Goal: Task Accomplishment & Management: Manage account settings

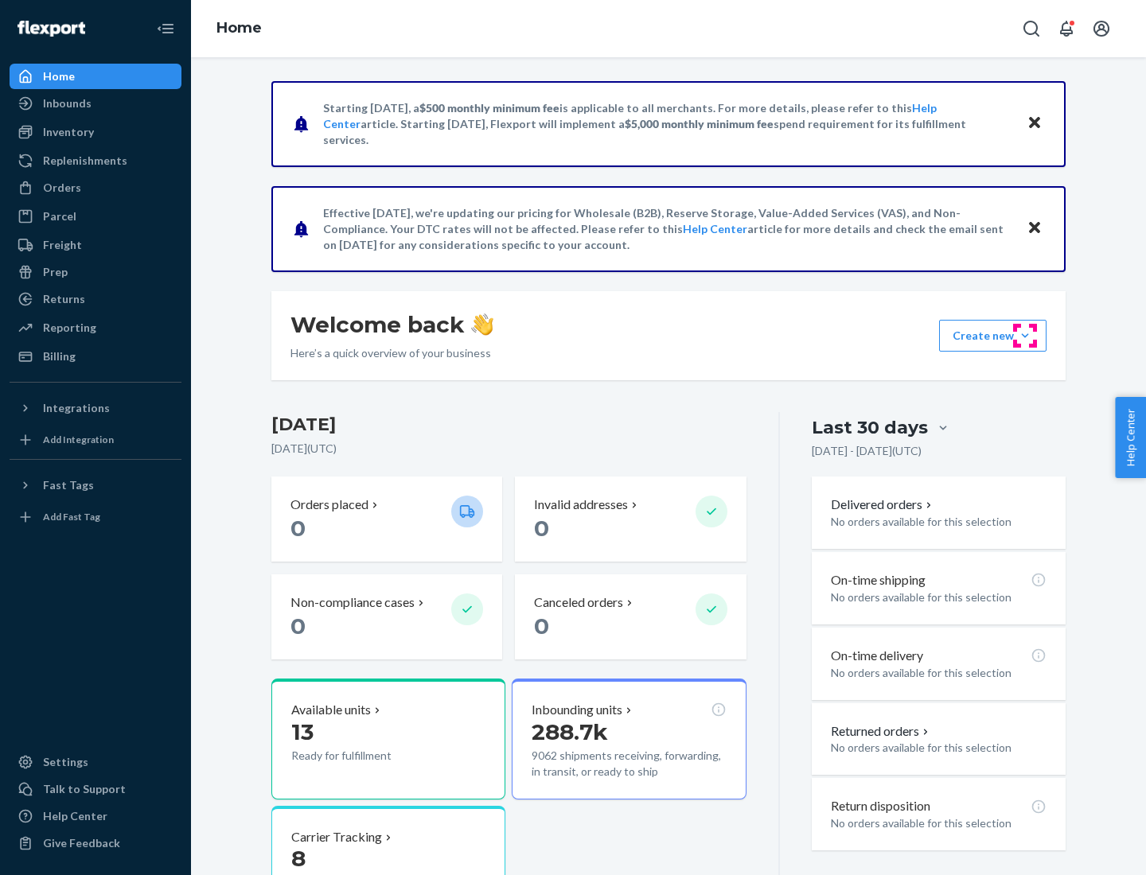
click at [1025, 336] on button "Create new Create new inbound Create new order Create new product" at bounding box center [992, 336] width 107 height 32
click at [95, 103] on div "Inbounds" at bounding box center [95, 103] width 169 height 22
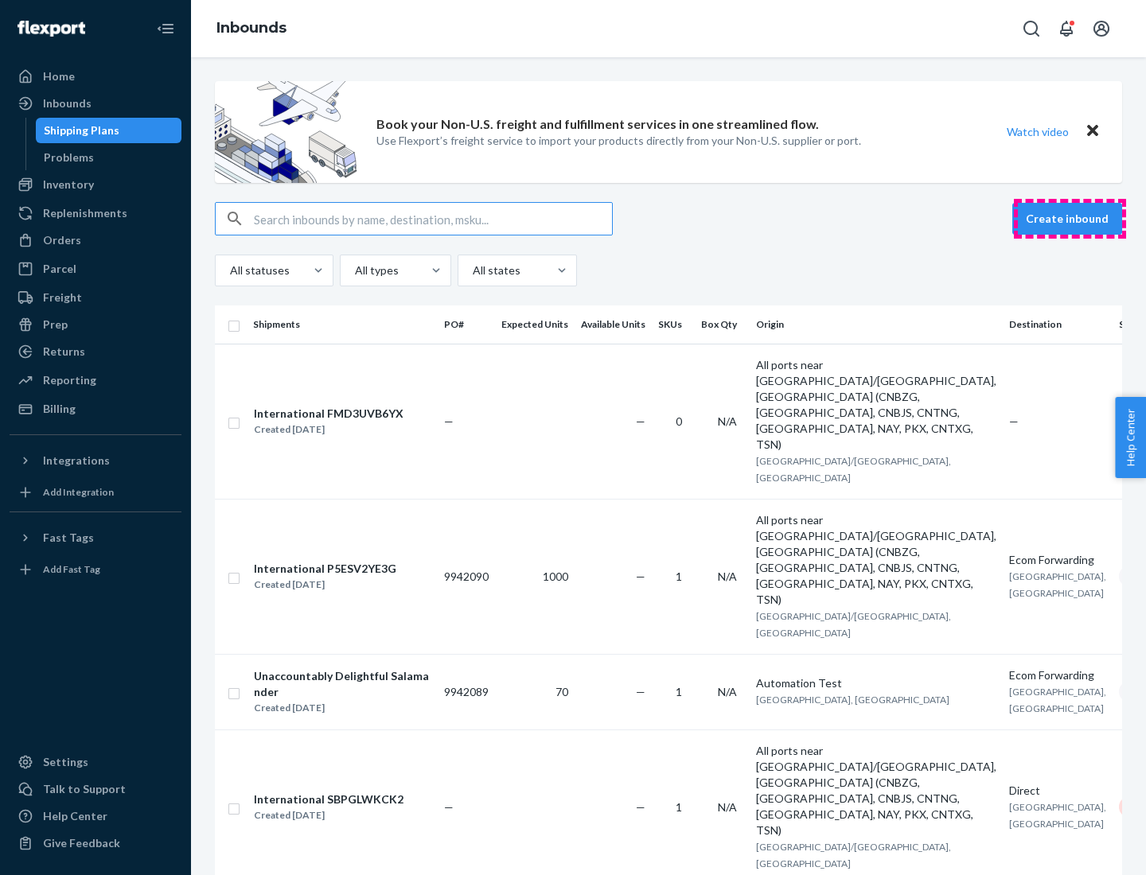
click at [1069, 219] on button "Create inbound" at bounding box center [1067, 219] width 110 height 32
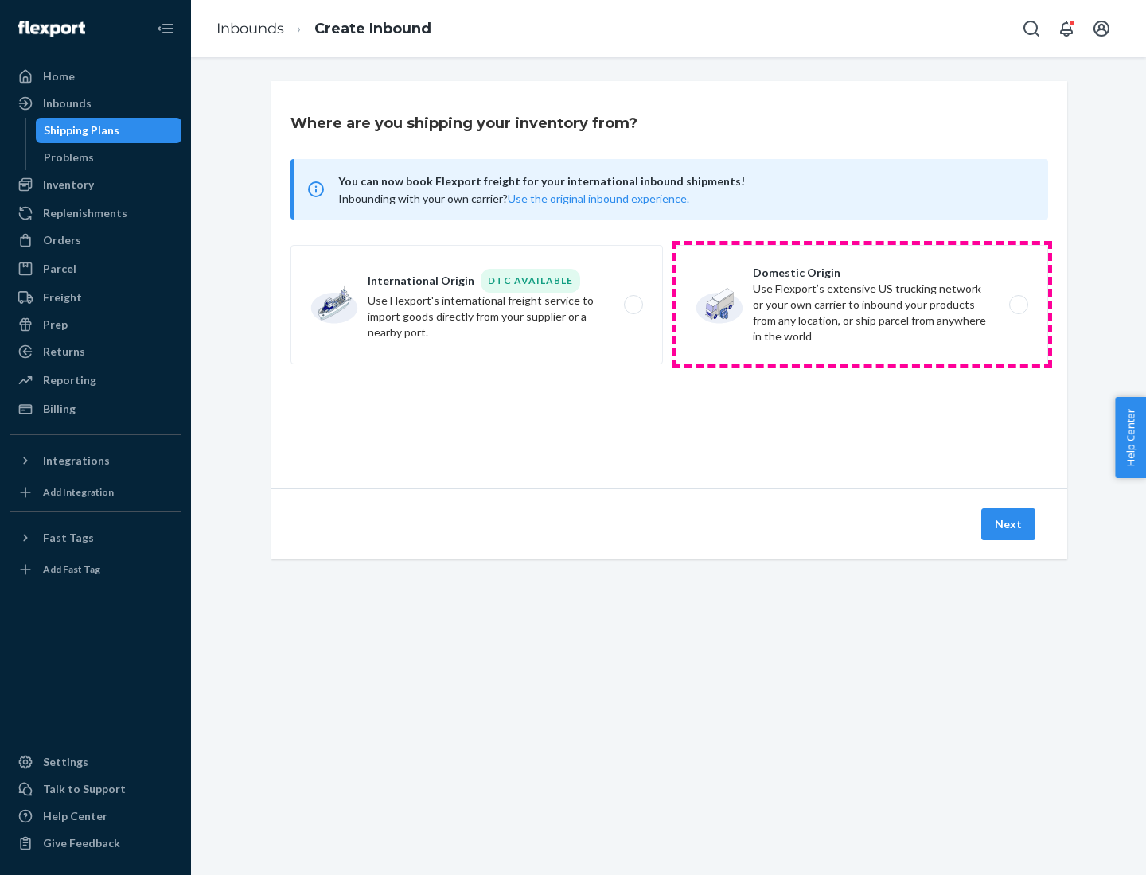
click at [862, 305] on label "Domestic Origin Use Flexport’s extensive US trucking network or your own carrie…" at bounding box center [861, 304] width 372 height 119
click at [1018, 305] on input "Domestic Origin Use Flexport’s extensive US trucking network or your own carrie…" at bounding box center [1023, 305] width 10 height 10
radio input "true"
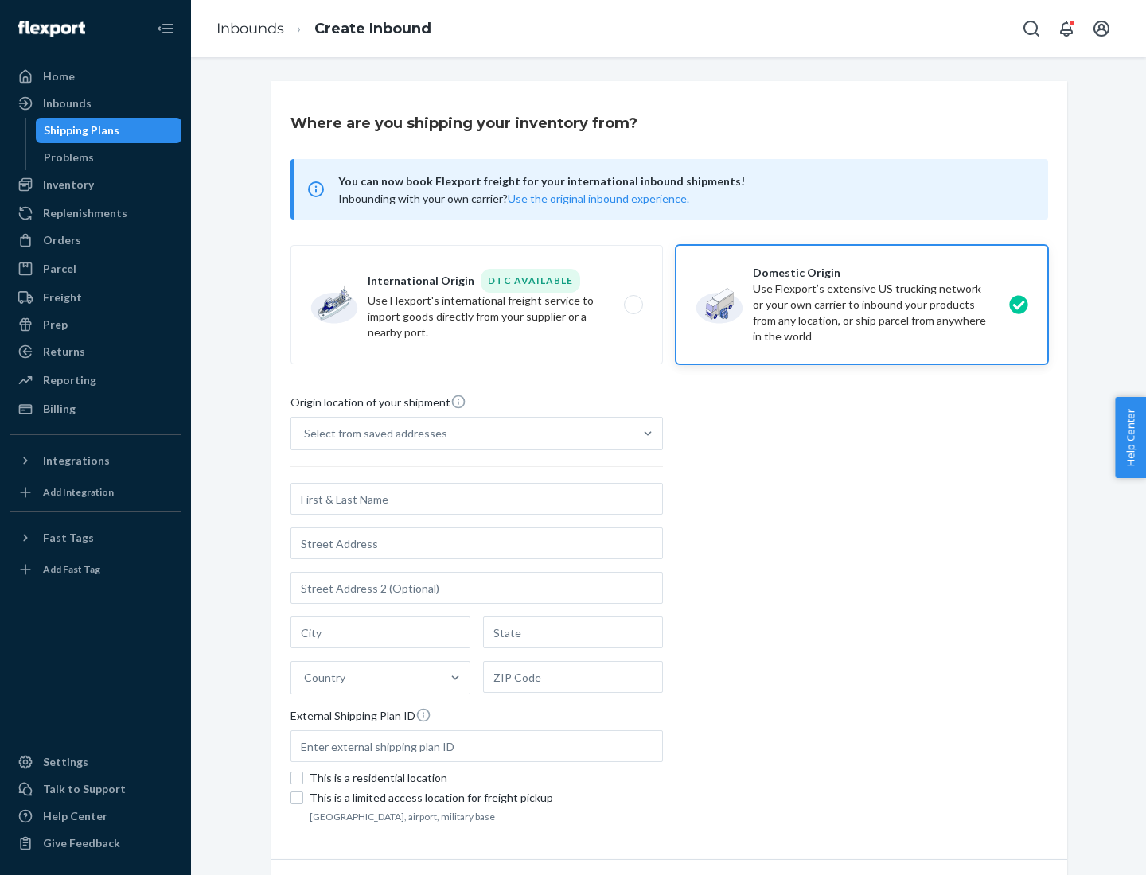
click at [372, 434] on div "Select from saved addresses" at bounding box center [375, 434] width 143 height 16
click at [306, 434] on input "Select from saved addresses" at bounding box center [305, 434] width 2 height 16
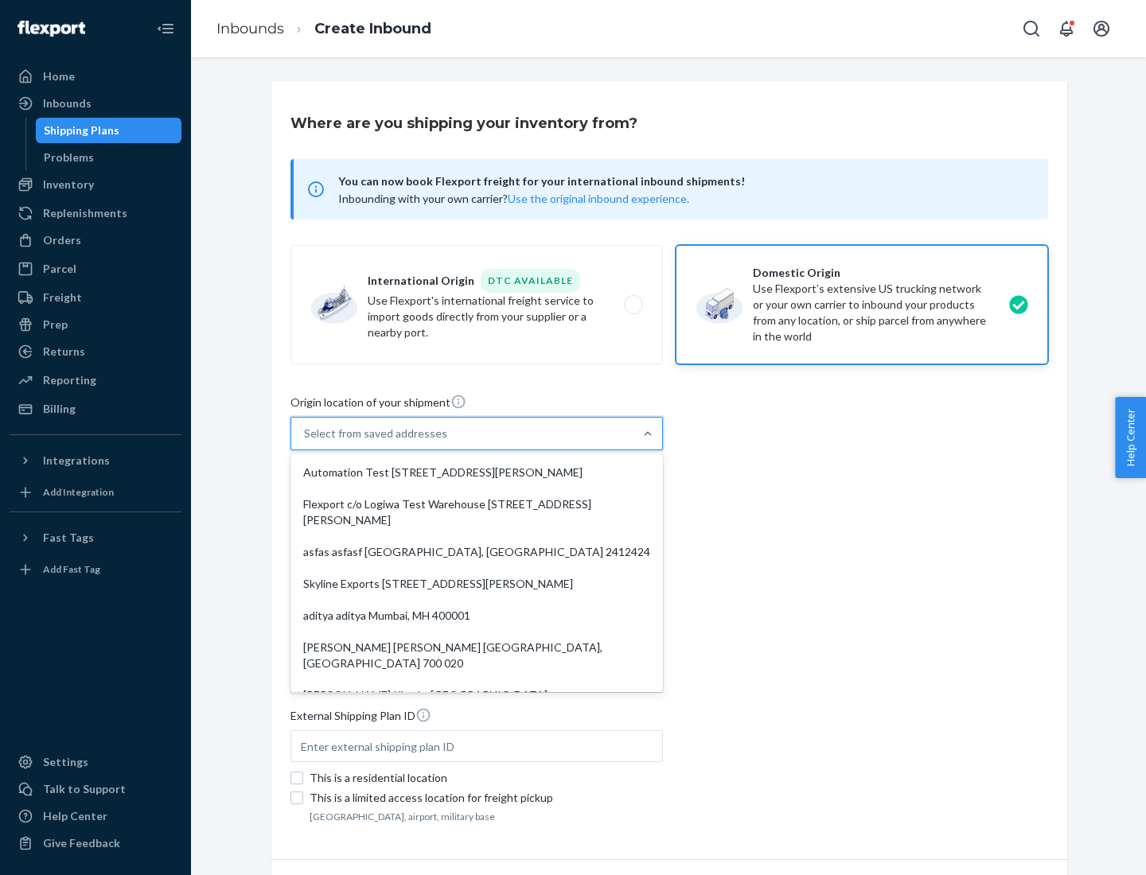
scroll to position [6, 0]
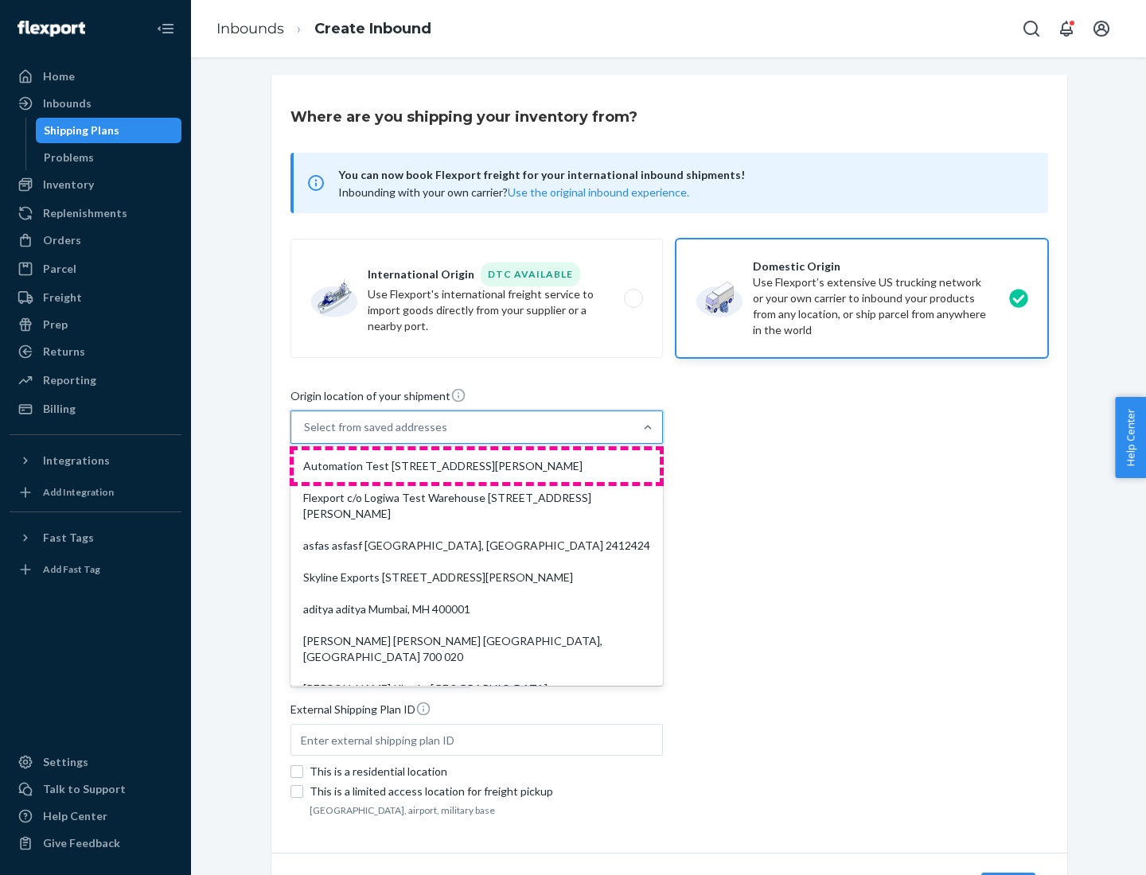
click at [477, 466] on div "Automation Test [STREET_ADDRESS][PERSON_NAME]" at bounding box center [477, 466] width 366 height 32
click at [306, 435] on input "option Automation Test [STREET_ADDRESS][PERSON_NAME]. 9 results available. Use …" at bounding box center [305, 427] width 2 height 16
type input "Automation Test"
type input "9th Floor"
type input "[GEOGRAPHIC_DATA]"
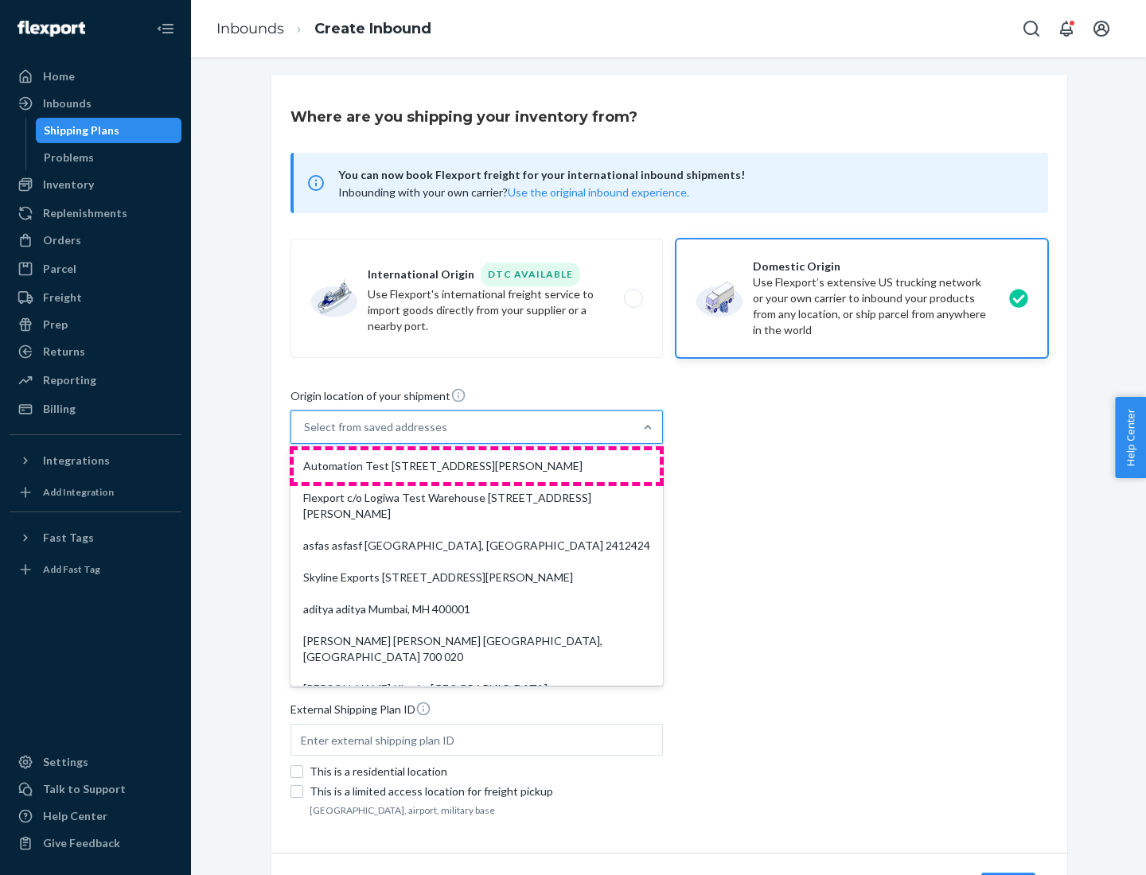
type input "CA"
type input "94104"
type input "[STREET_ADDRESS][PERSON_NAME]"
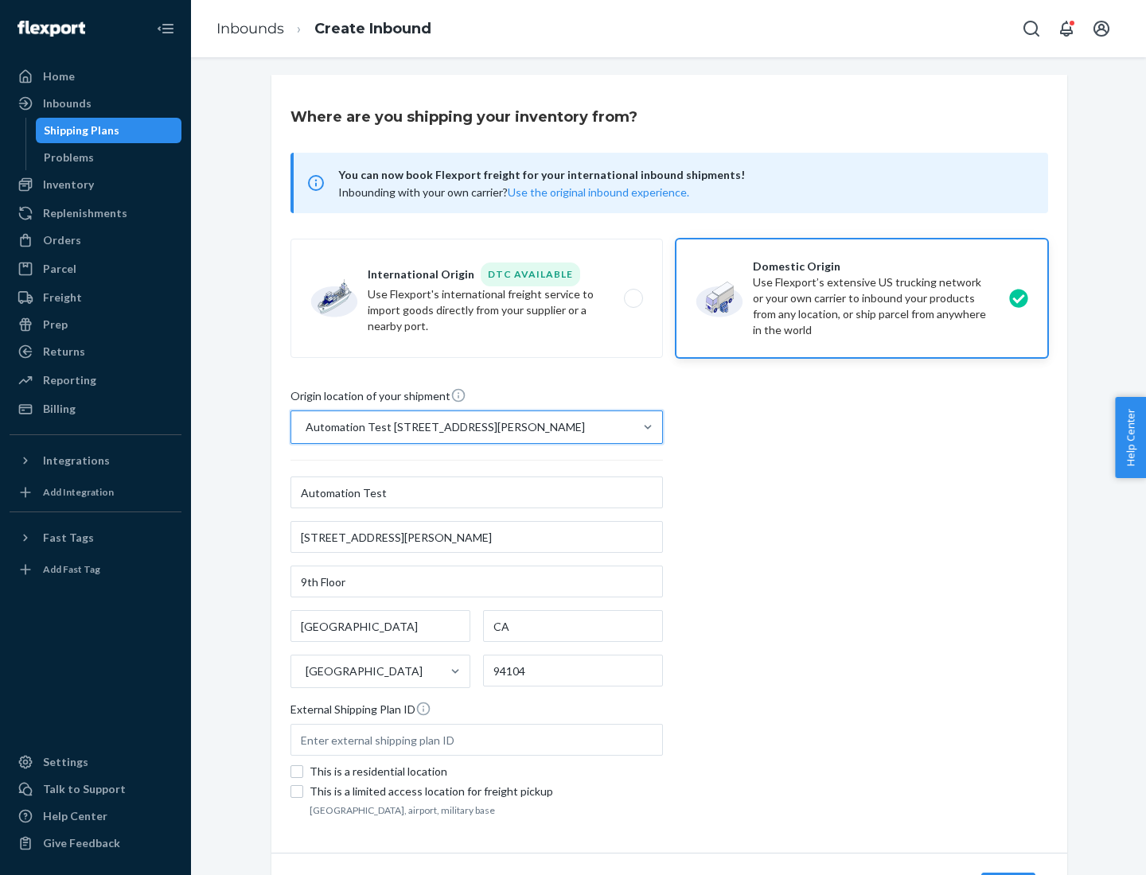
scroll to position [93, 0]
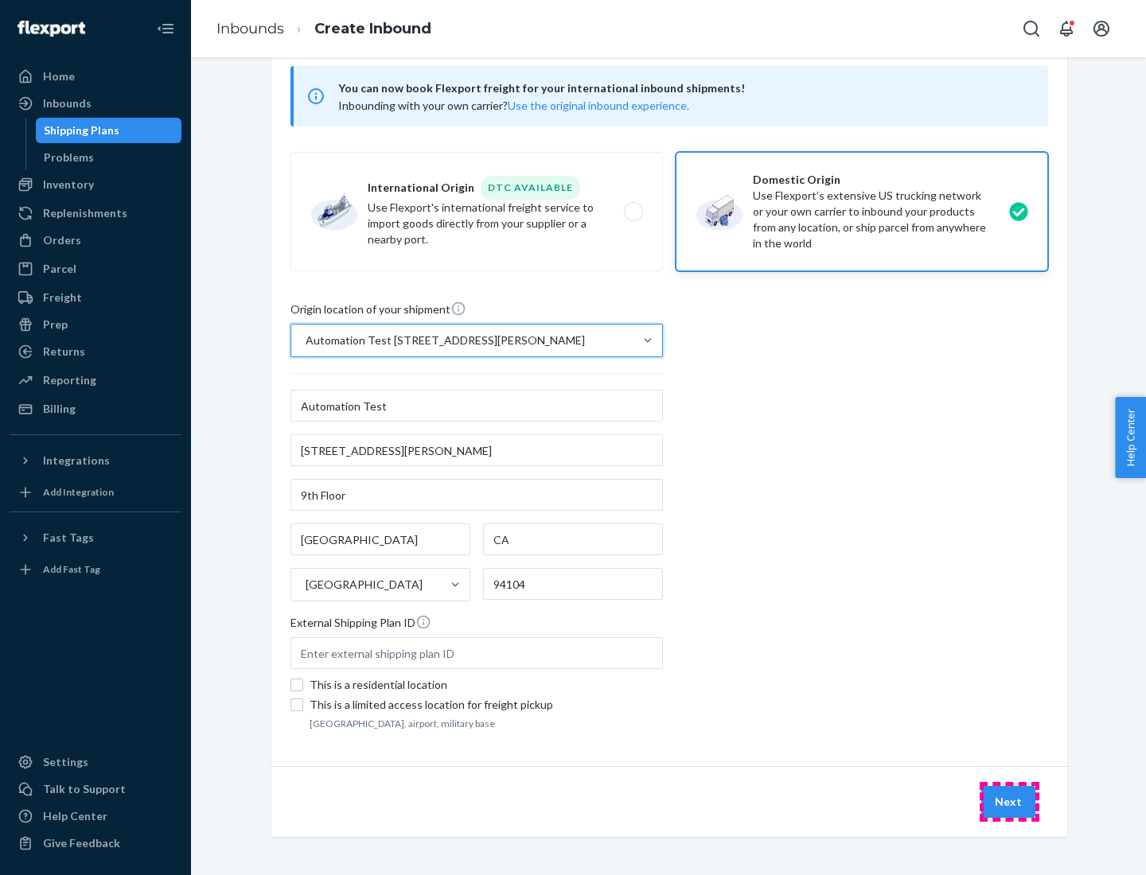
click at [1009, 802] on button "Next" at bounding box center [1008, 802] width 54 height 32
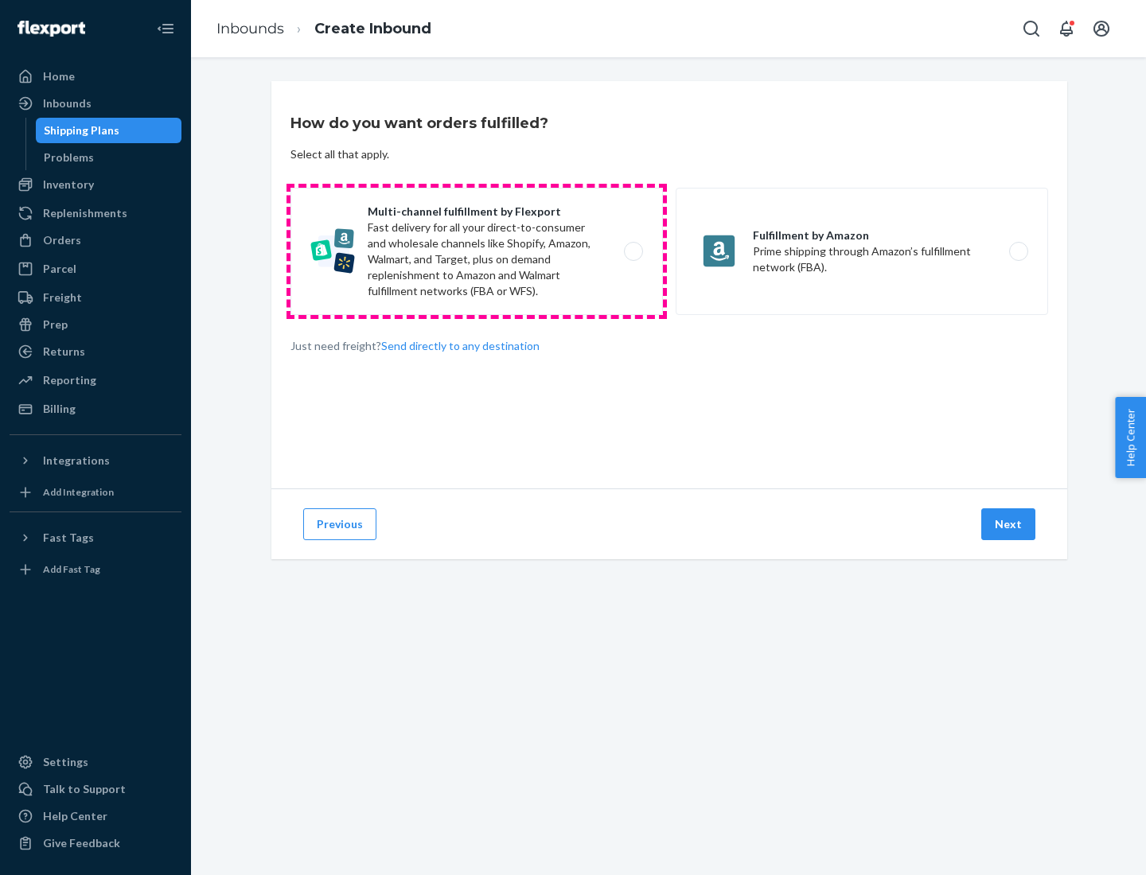
click at [477, 251] on label "Multi-channel fulfillment by Flexport Fast delivery for all your direct-to-cons…" at bounding box center [476, 251] width 372 height 127
click at [633, 251] on input "Multi-channel fulfillment by Flexport Fast delivery for all your direct-to-cons…" at bounding box center [638, 252] width 10 height 10
radio input "true"
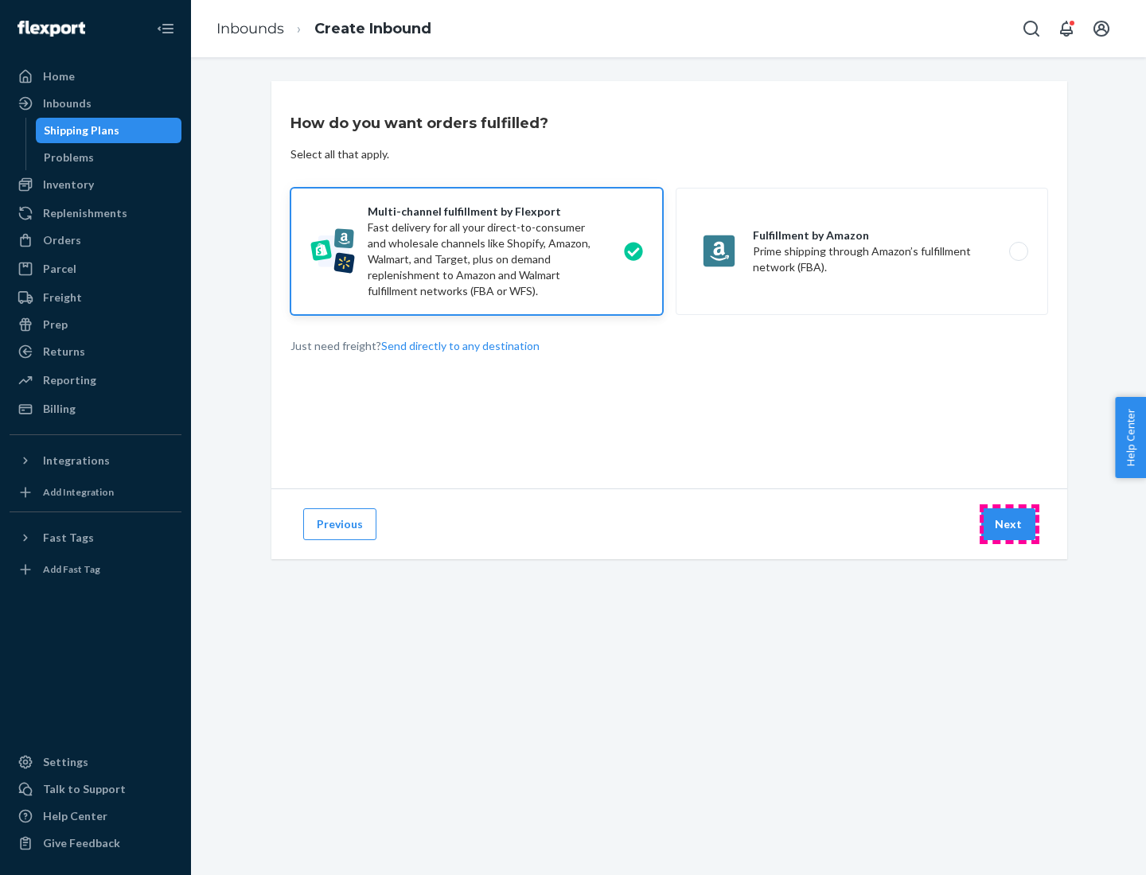
click at [1009, 524] on button "Next" at bounding box center [1008, 524] width 54 height 32
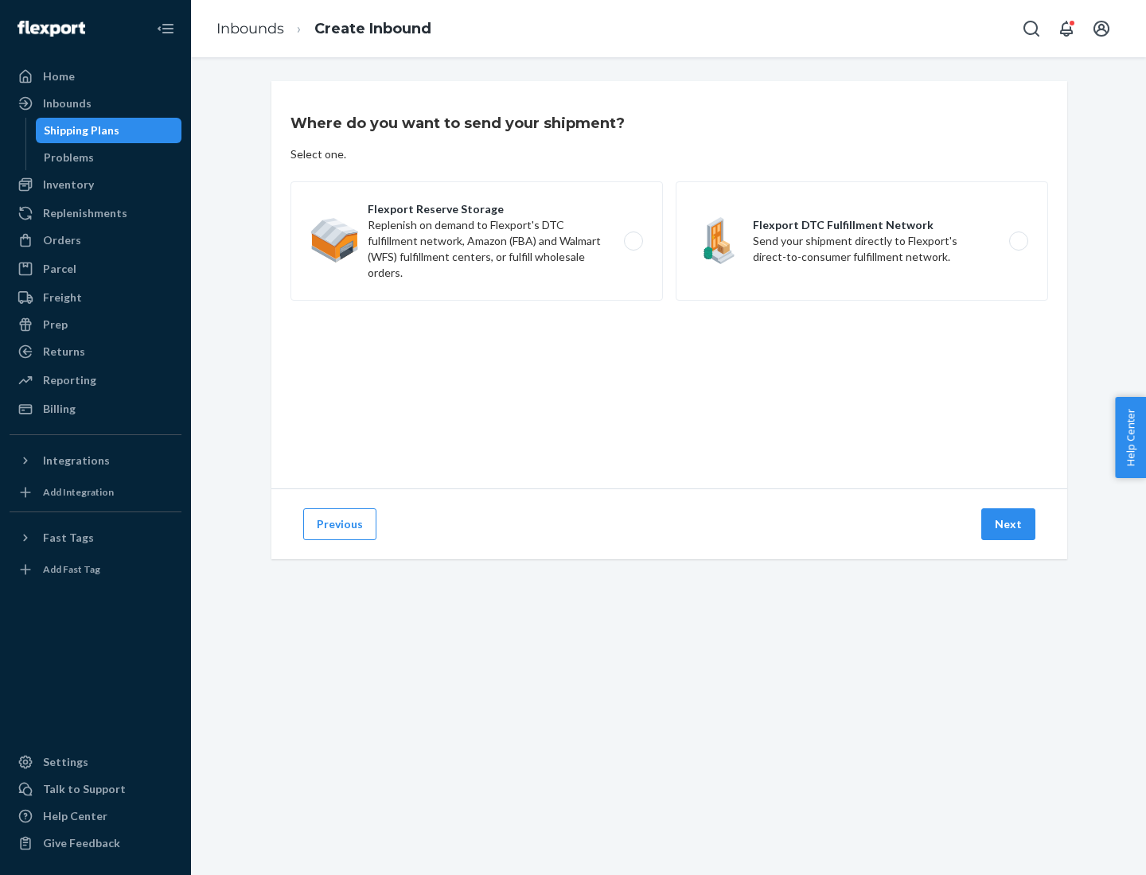
click at [862, 241] on label "Flexport DTC Fulfillment Network Send your shipment directly to Flexport's dire…" at bounding box center [861, 240] width 372 height 119
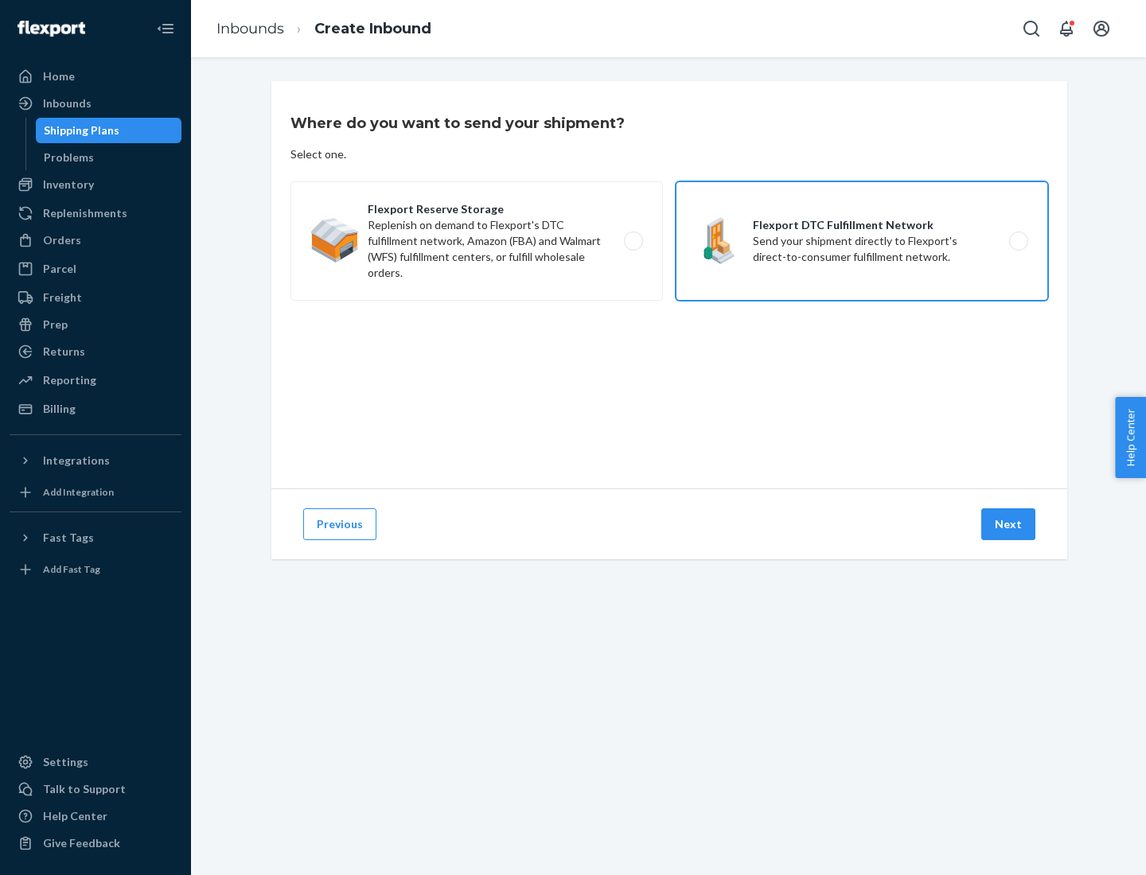
click at [1018, 241] on input "Flexport DTC Fulfillment Network Send your shipment directly to Flexport's dire…" at bounding box center [1023, 241] width 10 height 10
radio input "true"
click at [1009, 524] on button "Next" at bounding box center [1008, 524] width 54 height 32
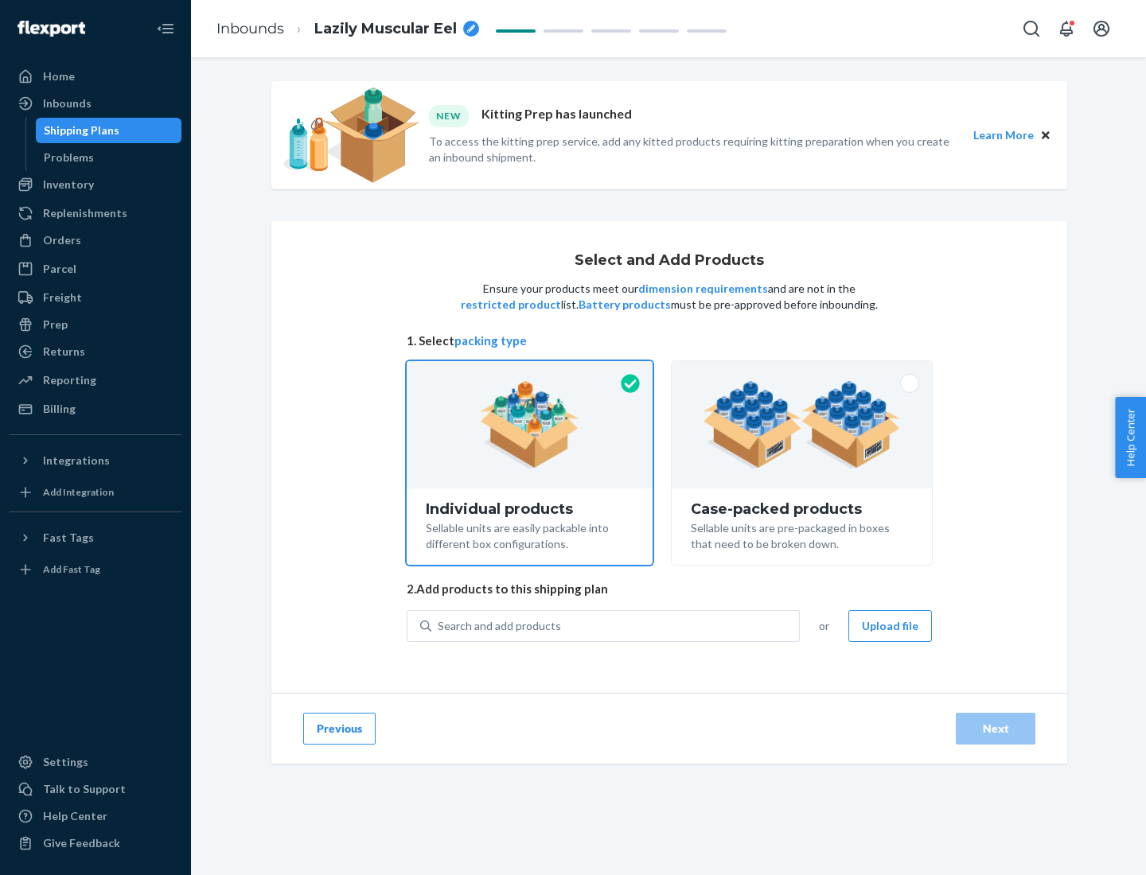
click at [802, 425] on img at bounding box center [802, 425] width 198 height 88
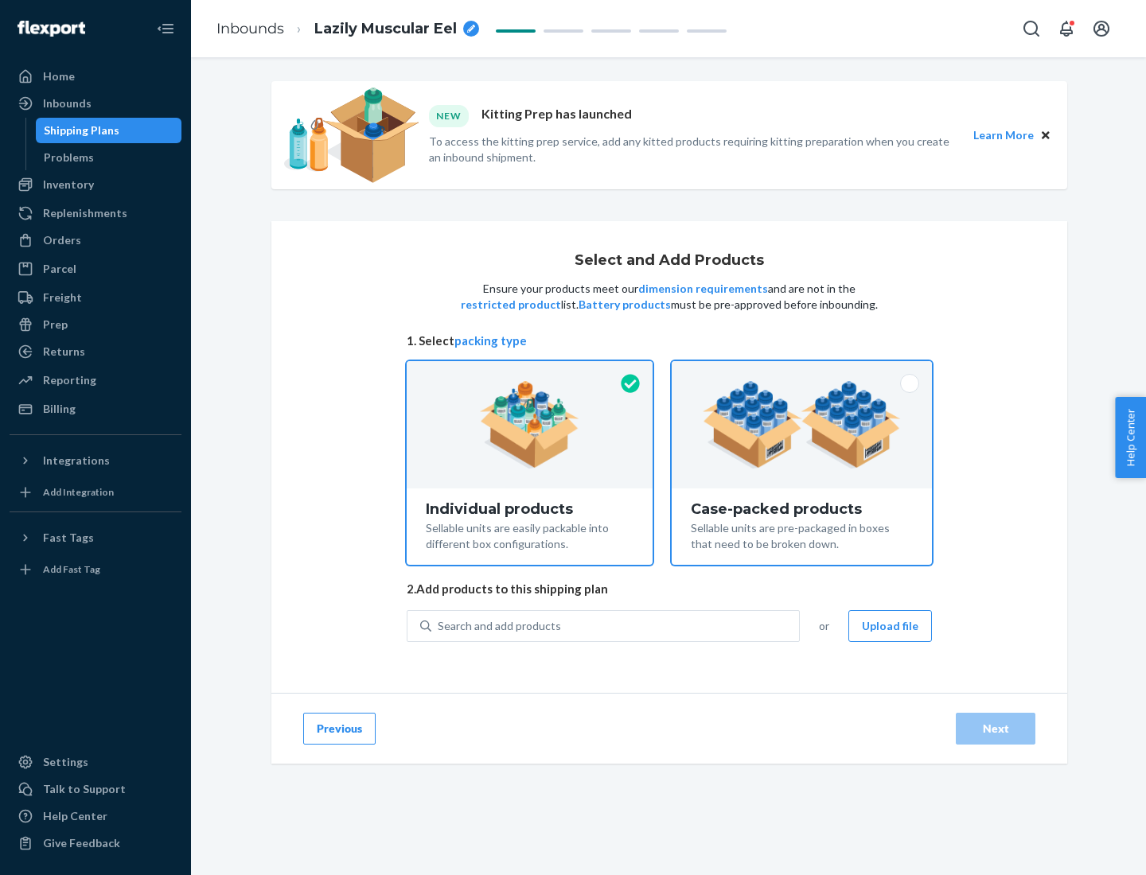
click at [802, 372] on input "Case-packed products Sellable units are pre-packaged in boxes that need to be b…" at bounding box center [801, 366] width 10 height 10
radio input "true"
radio input "false"
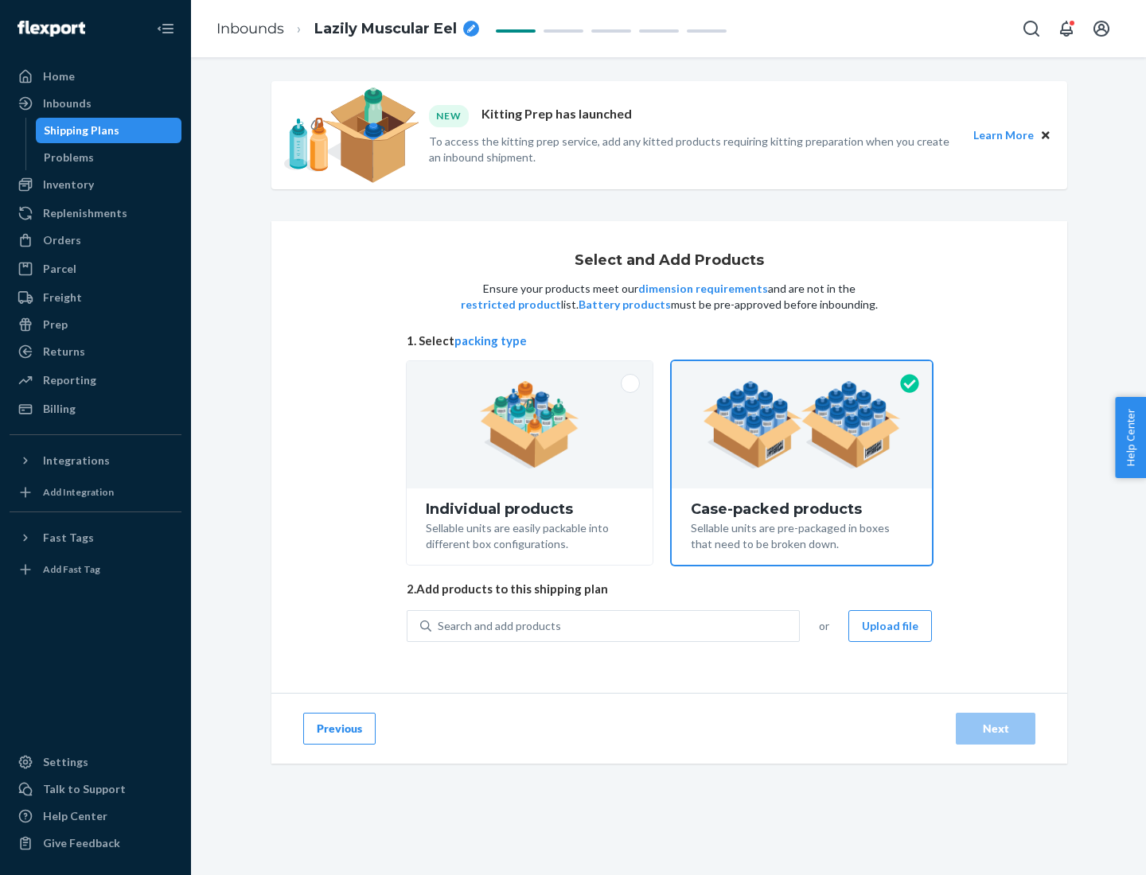
click at [616, 625] on div "Search and add products" at bounding box center [615, 626] width 368 height 29
click at [439, 625] on input "Search and add products" at bounding box center [439, 626] width 2 height 16
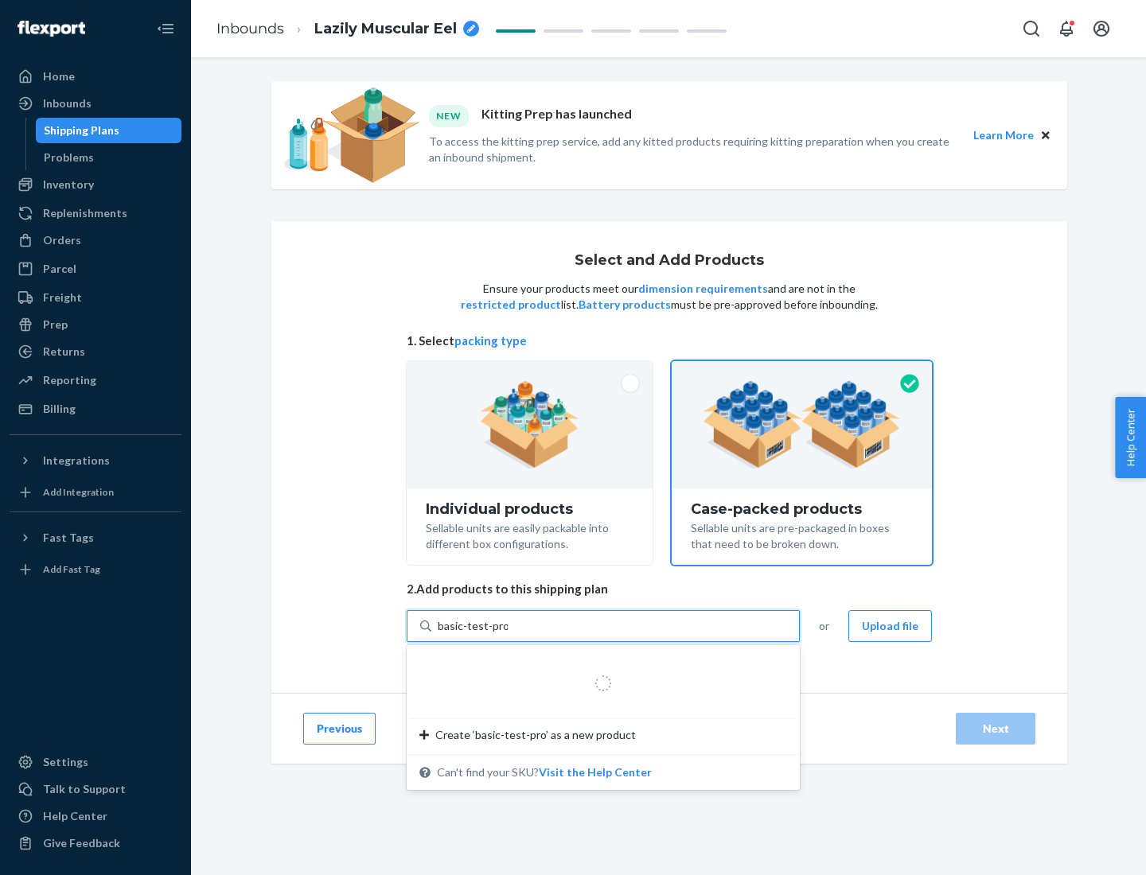
type input "basic-test-product-1"
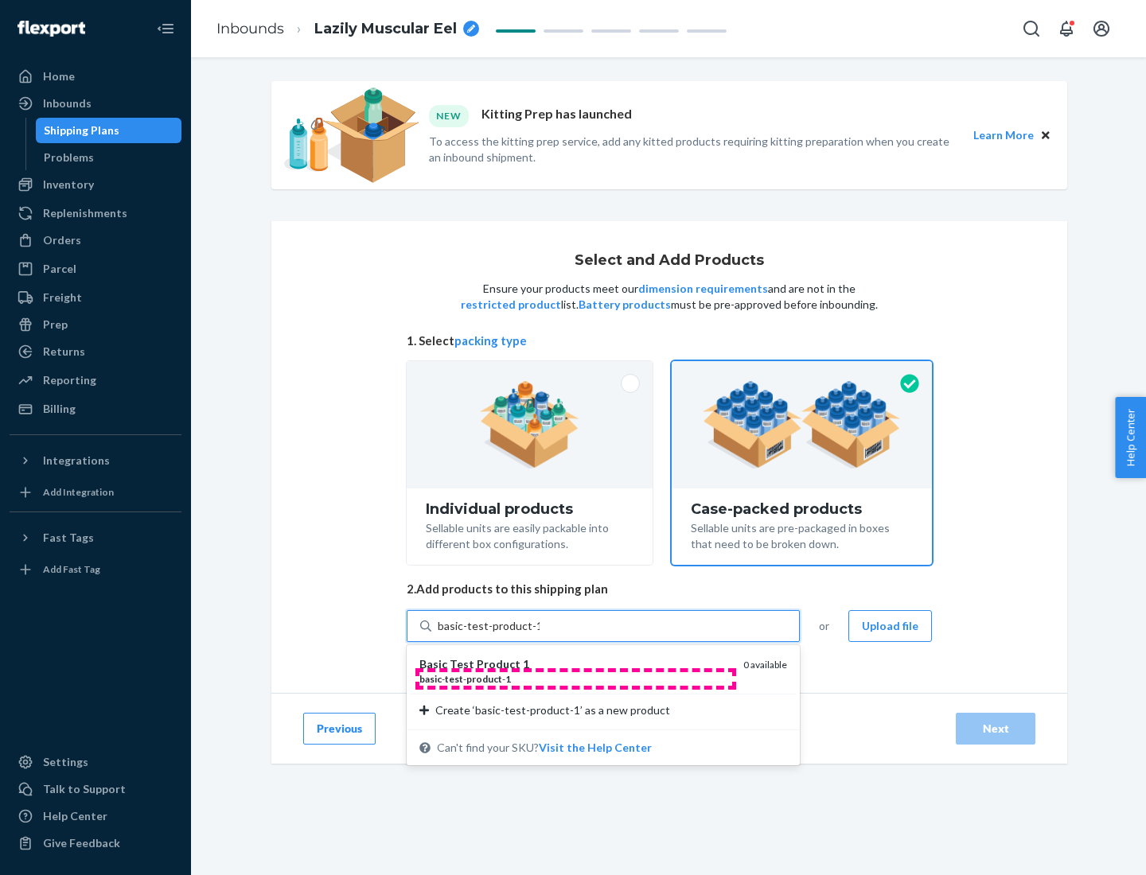
click at [575, 679] on div "basic - test - product - 1" at bounding box center [574, 679] width 311 height 14
click at [539, 634] on input "basic-test-product-1" at bounding box center [489, 626] width 102 height 16
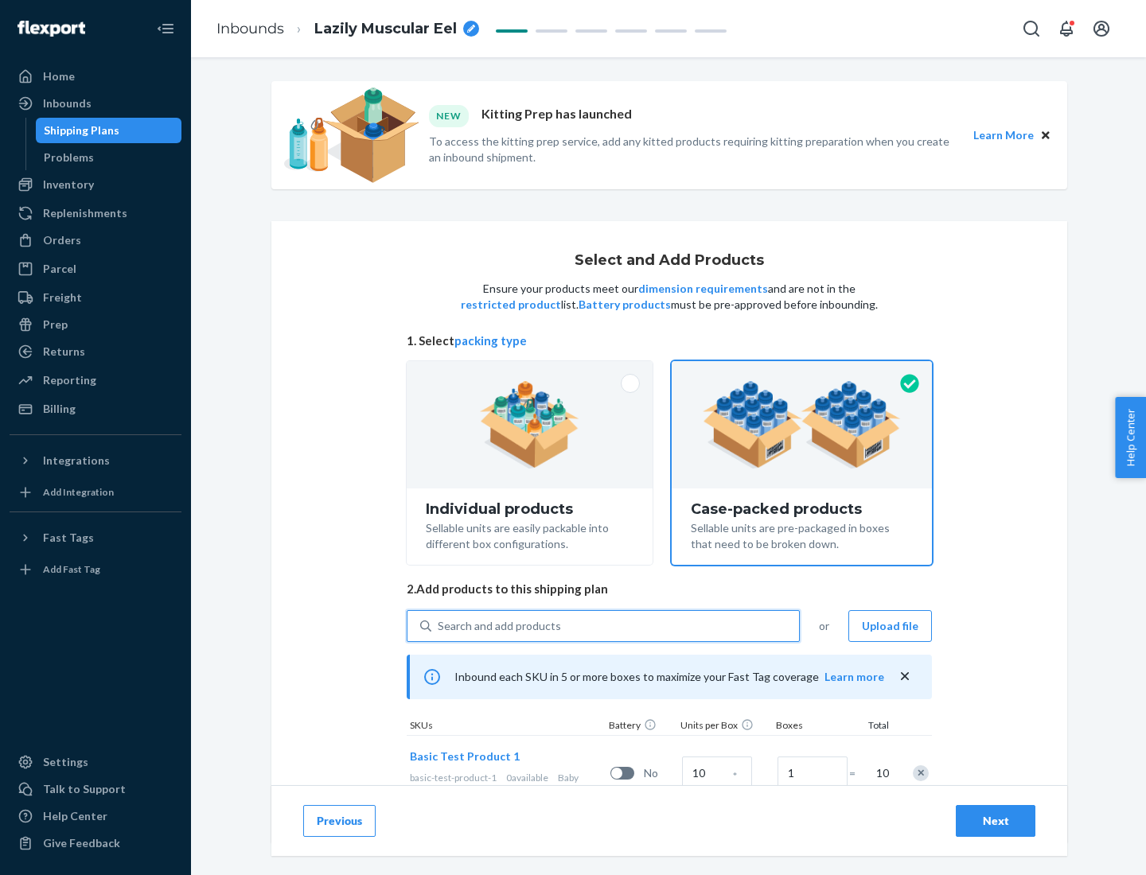
scroll to position [57, 0]
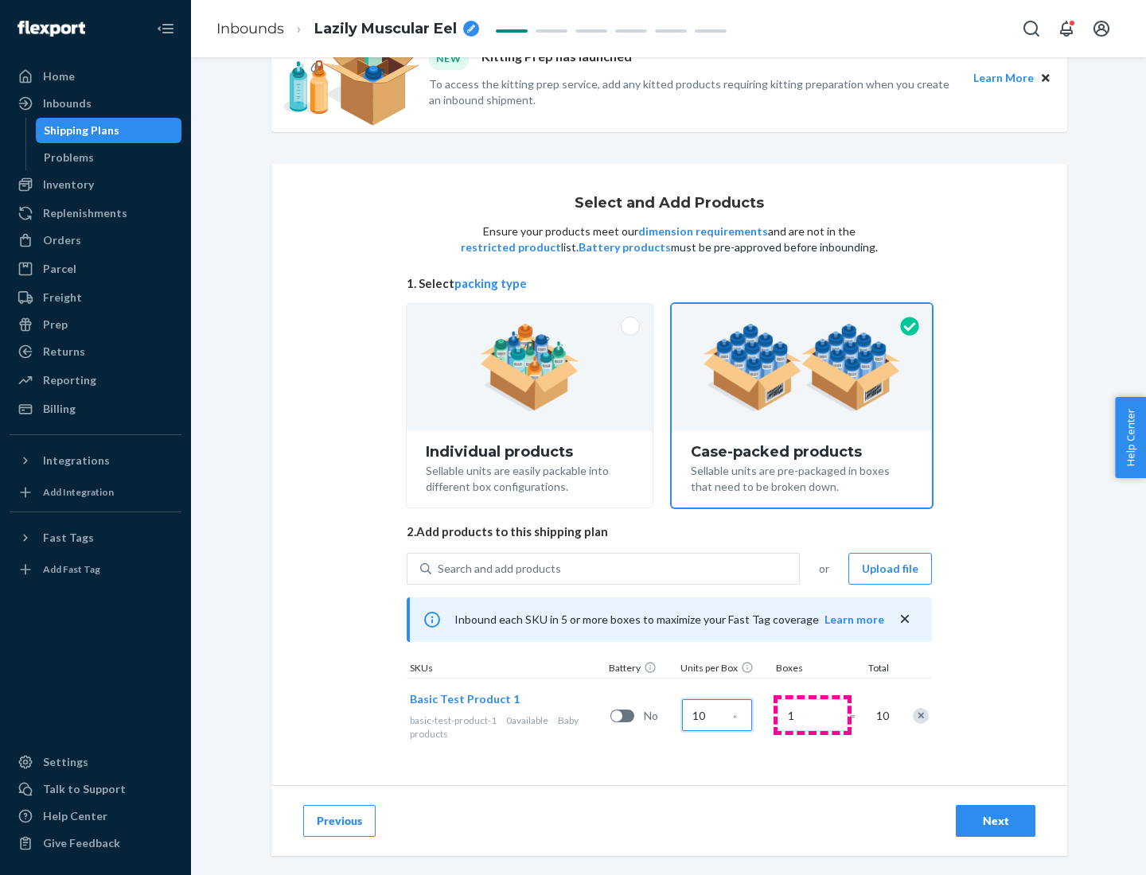
type input "10"
type input "7"
click at [995, 821] on div "Next" at bounding box center [995, 821] width 53 height 16
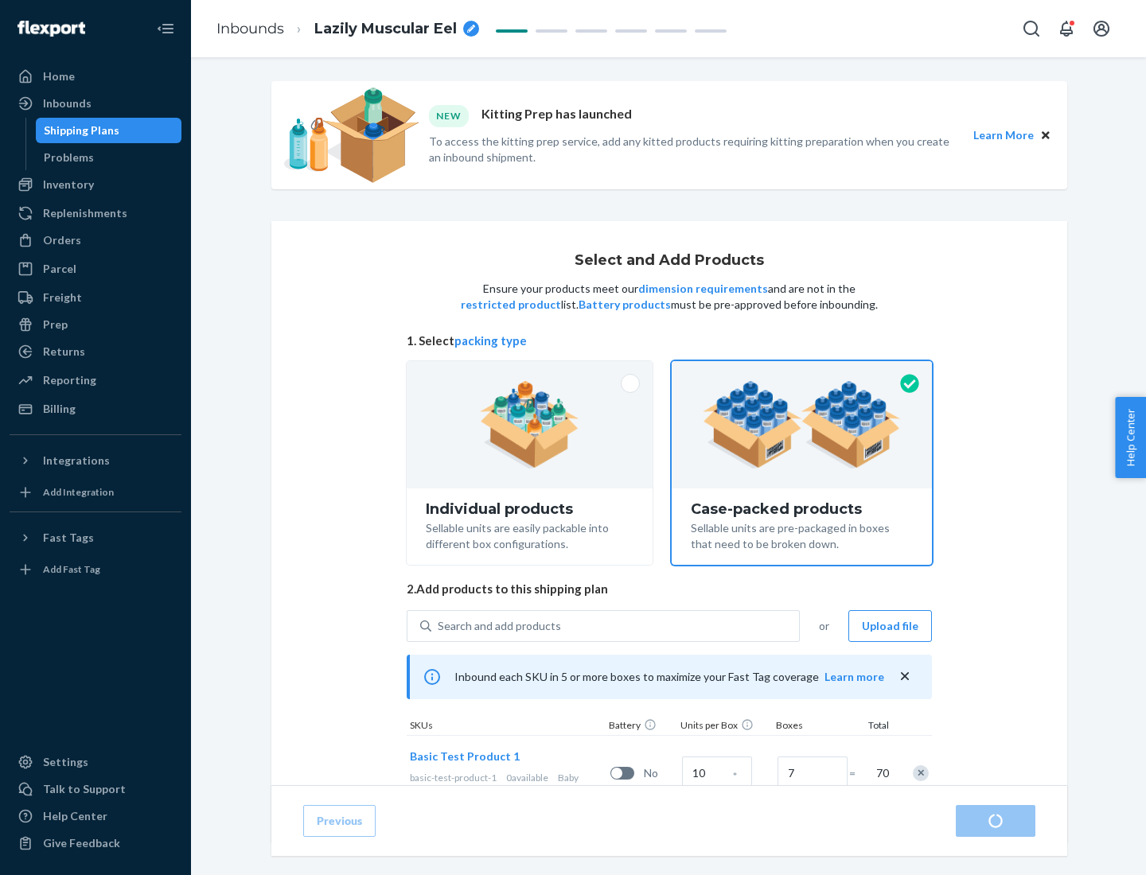
radio input "true"
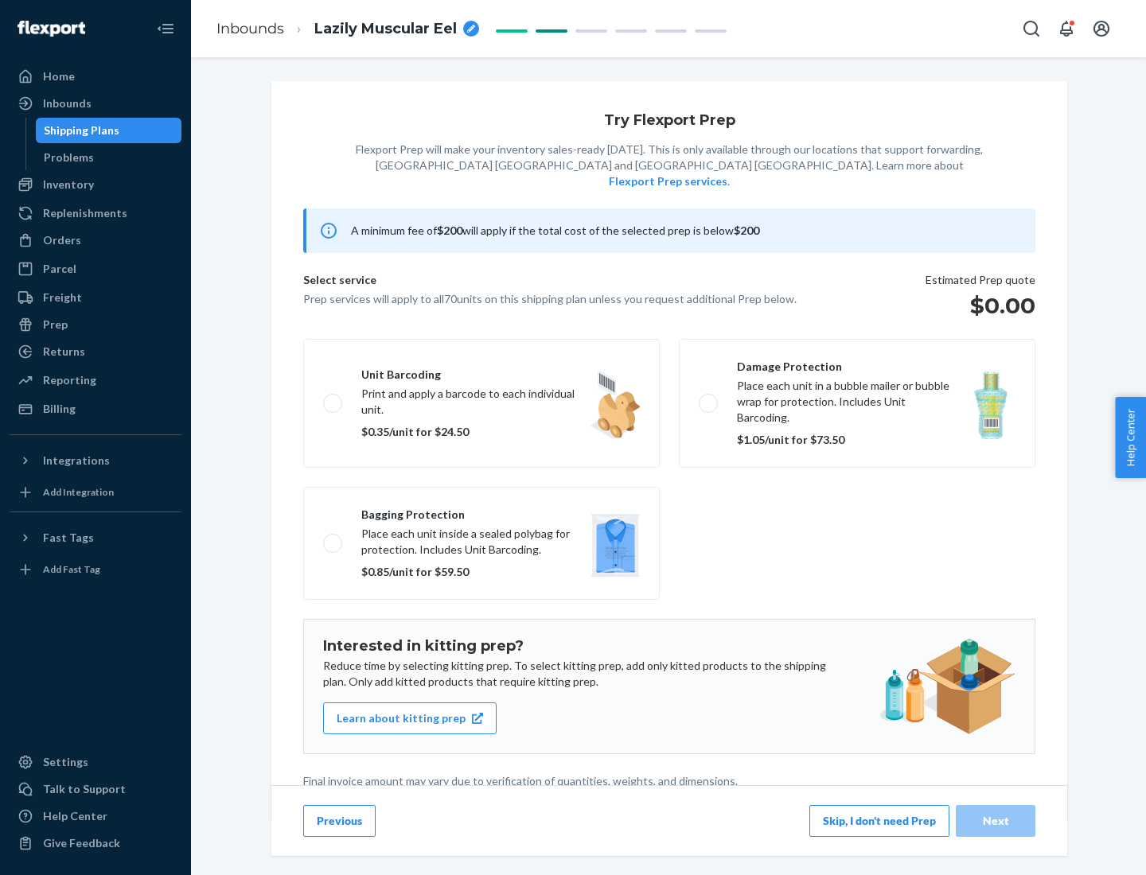
scroll to position [4, 0]
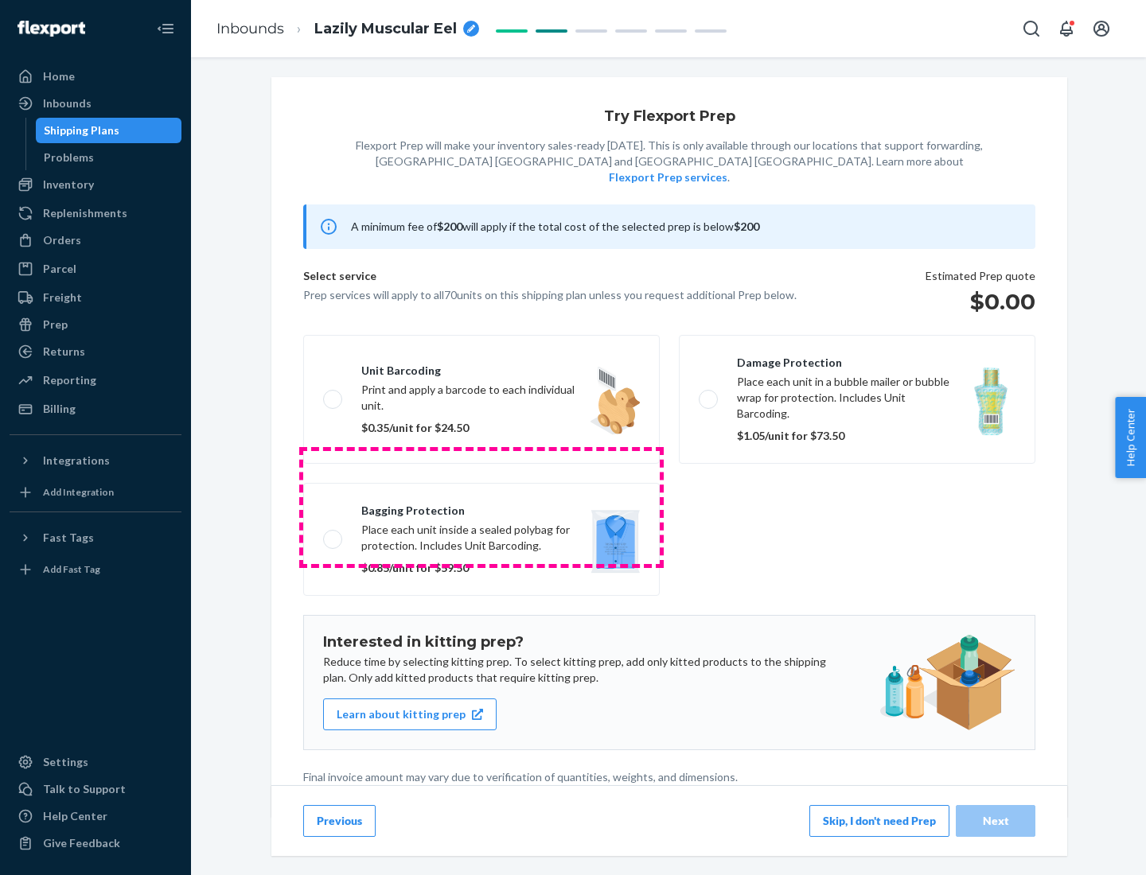
click at [481, 507] on label "Bagging protection Place each unit inside a sealed polybag for protection. Incl…" at bounding box center [481, 539] width 356 height 113
click at [333, 534] on input "Bagging protection Place each unit inside a sealed polybag for protection. Incl…" at bounding box center [328, 539] width 10 height 10
checkbox input "true"
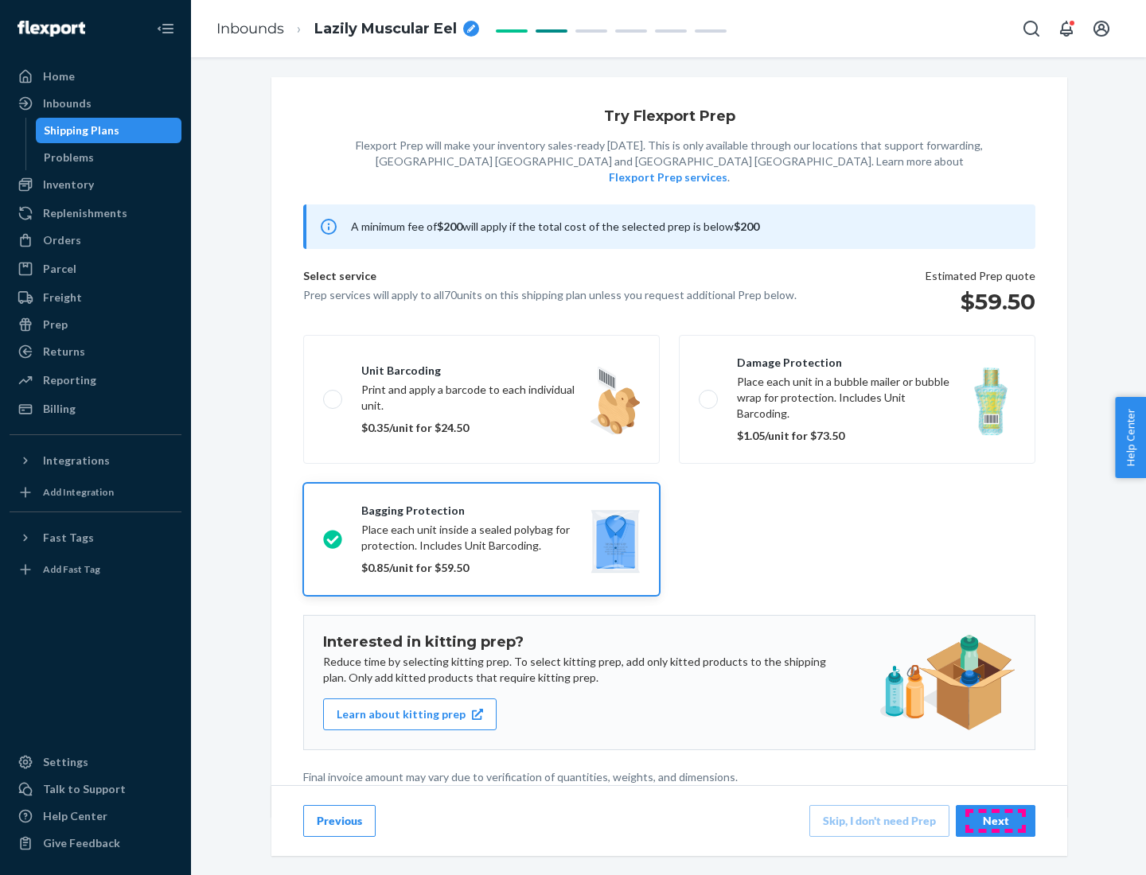
click at [995, 820] on div "Next" at bounding box center [995, 821] width 53 height 16
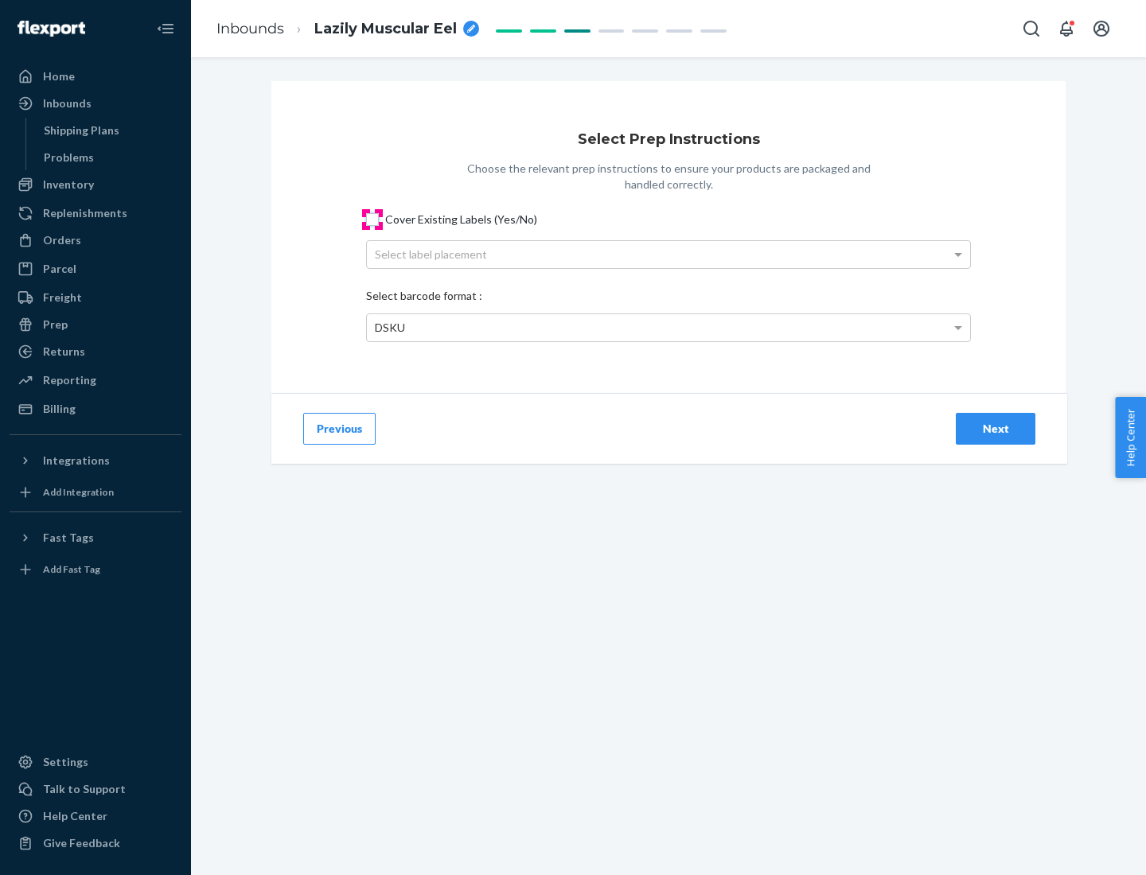
click at [372, 219] on input "Cover Existing Labels (Yes/No)" at bounding box center [372, 219] width 13 height 13
checkbox input "true"
click at [668, 254] on div "Select label placement" at bounding box center [668, 254] width 603 height 27
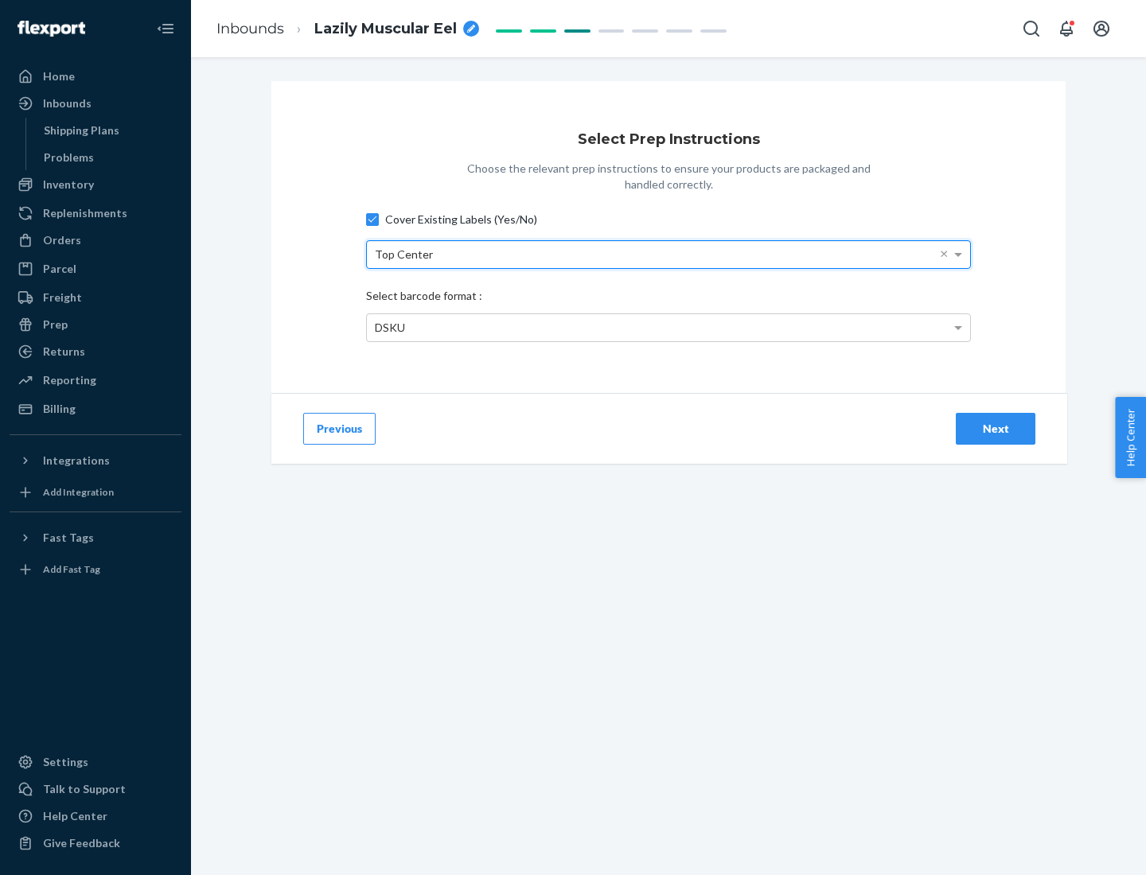
click at [668, 327] on div "DSKU" at bounding box center [668, 327] width 603 height 27
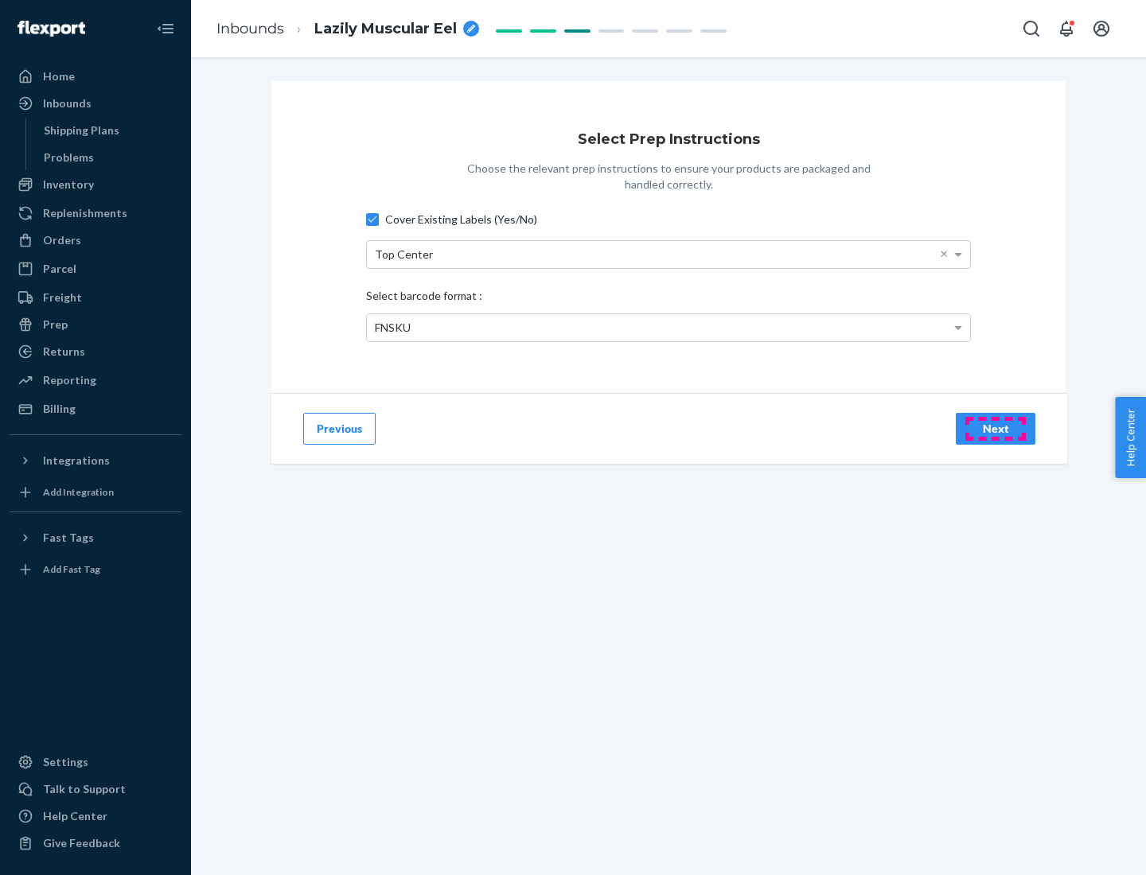
click at [995, 428] on div "Next" at bounding box center [995, 429] width 53 height 16
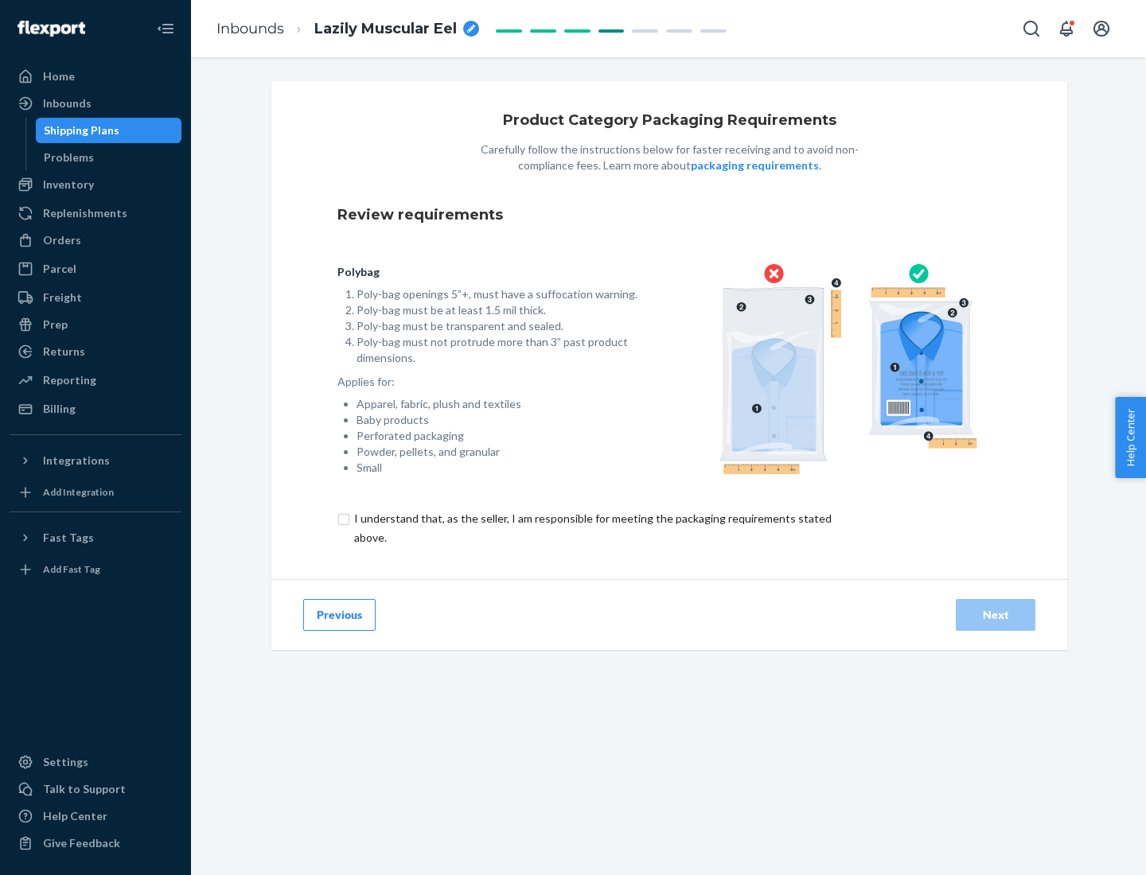
click at [591, 527] on input "checkbox" at bounding box center [601, 528] width 529 height 38
checkbox input "true"
click at [995, 614] on div "Next" at bounding box center [995, 615] width 53 height 16
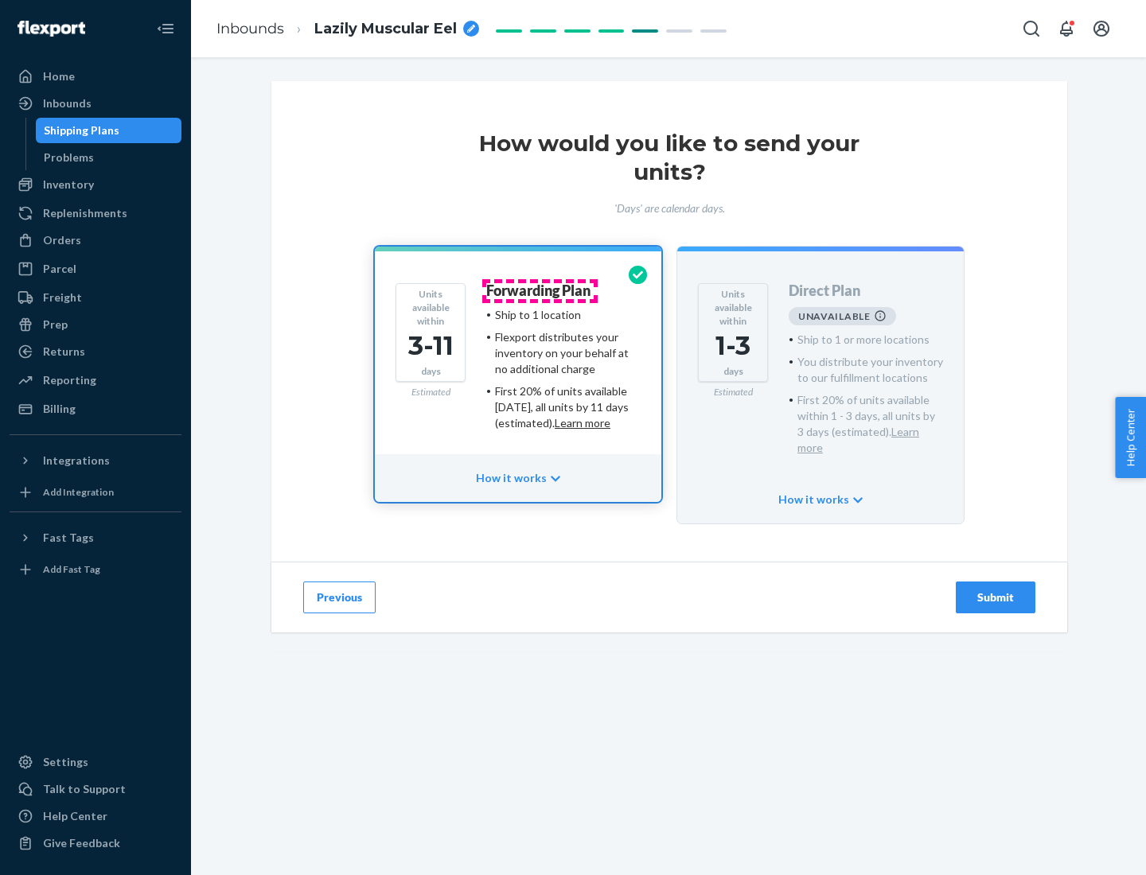
click at [539, 290] on h4 "Forwarding Plan" at bounding box center [538, 291] width 104 height 16
click at [995, 590] on div "Submit" at bounding box center [995, 598] width 53 height 16
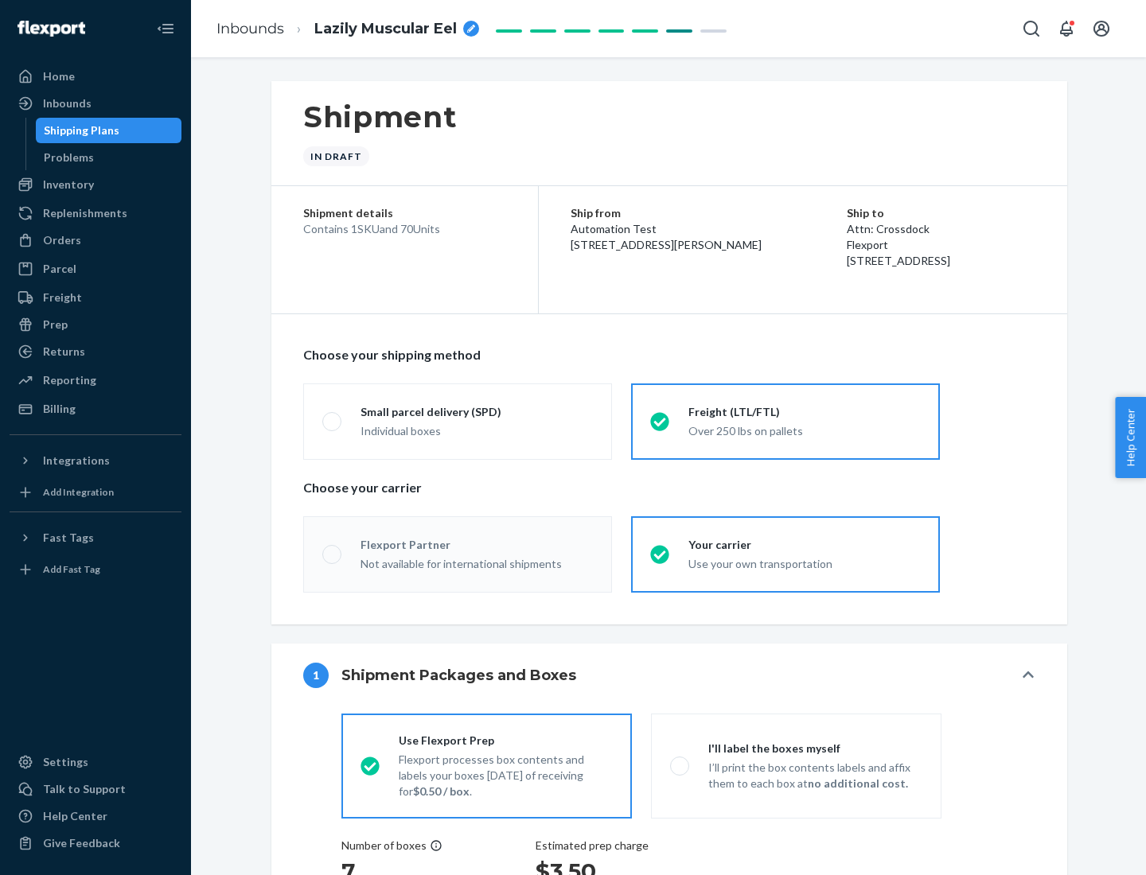
radio input "true"
radio input "false"
radio input "true"
radio input "false"
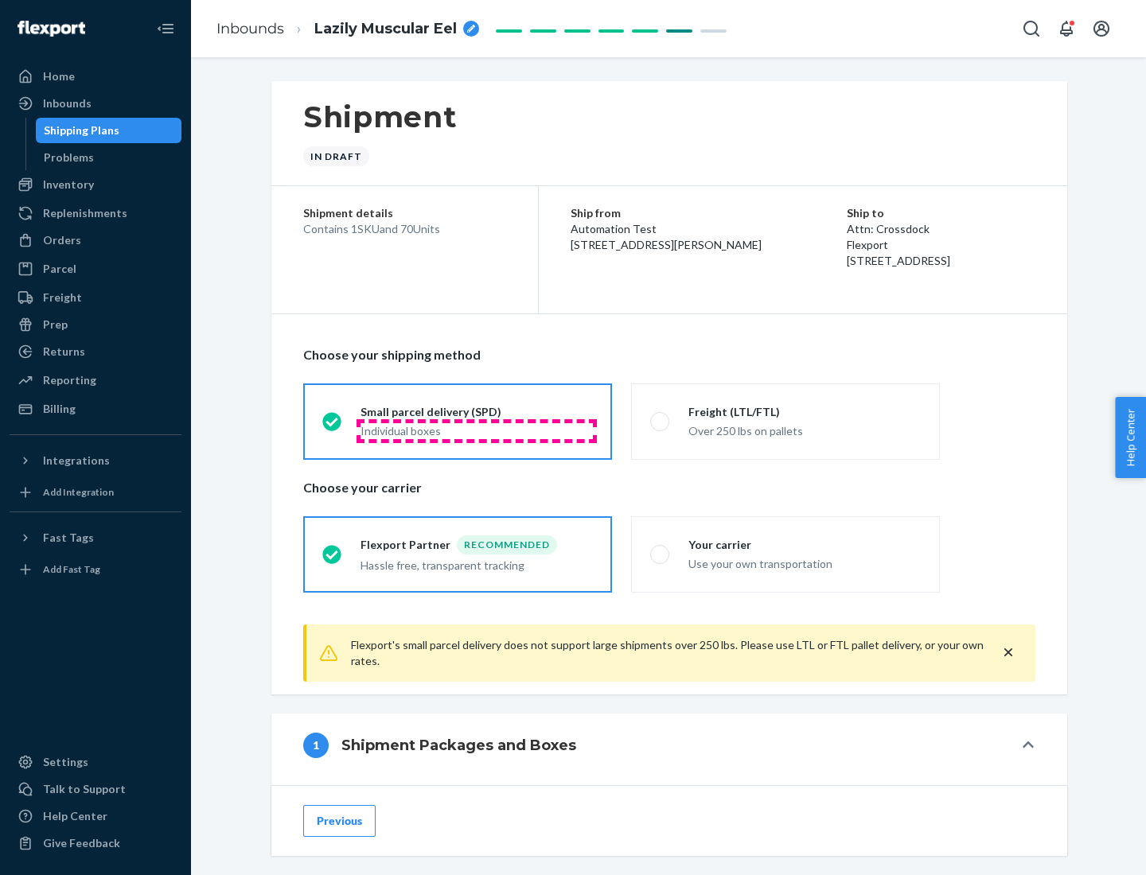
click at [477, 430] on div "Individual boxes" at bounding box center [476, 431] width 232 height 16
click at [333, 426] on input "Small parcel delivery (SPD) Individual boxes" at bounding box center [327, 421] width 10 height 10
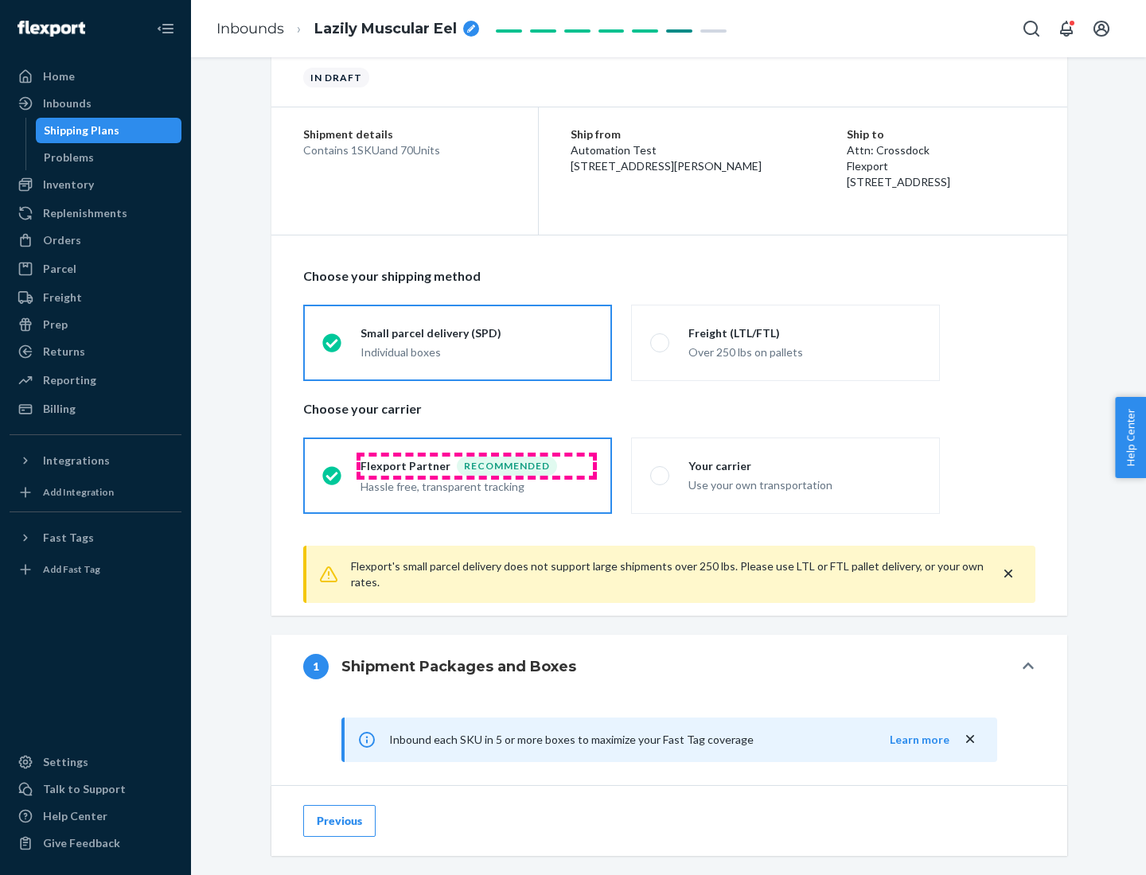
click at [477, 465] on div "Recommended" at bounding box center [507, 466] width 100 height 19
click at [333, 470] on input "Flexport Partner Recommended Hassle free, transparent tracking" at bounding box center [327, 475] width 10 height 10
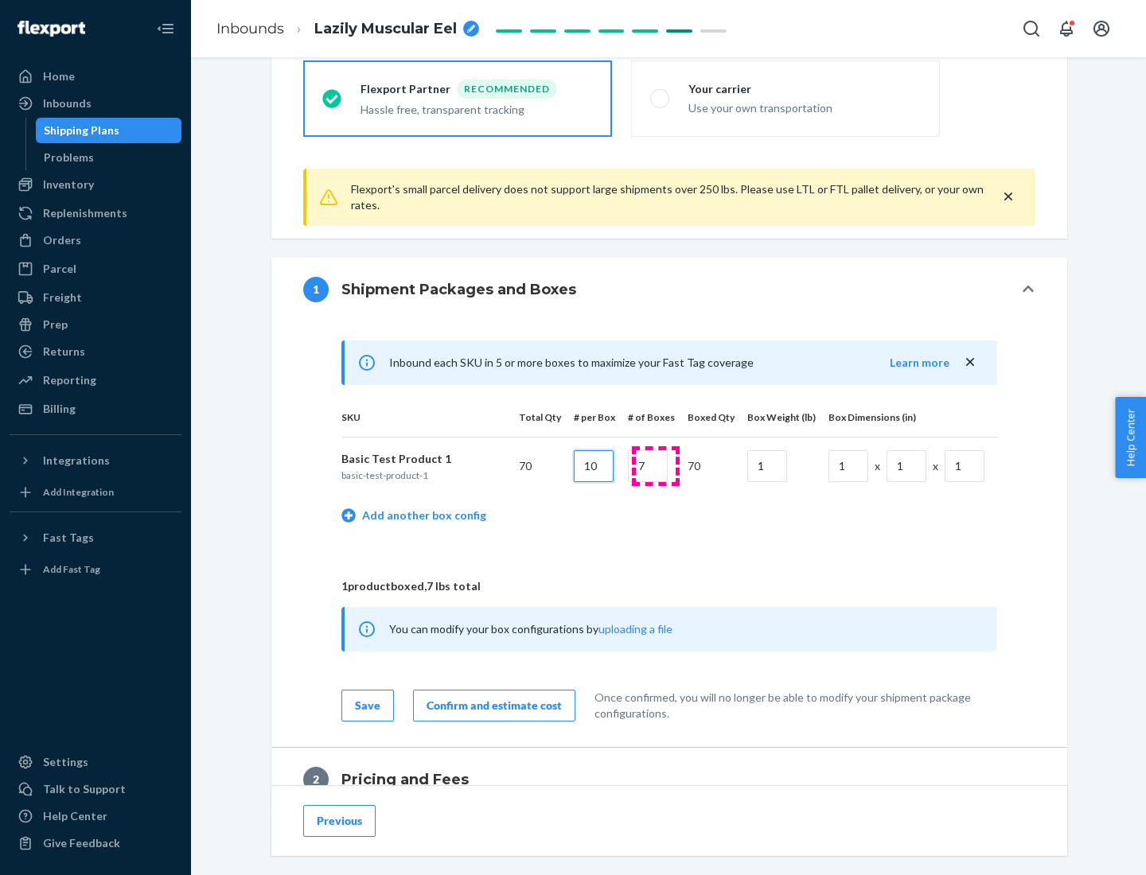
type input "10"
type input "7"
type input "1"
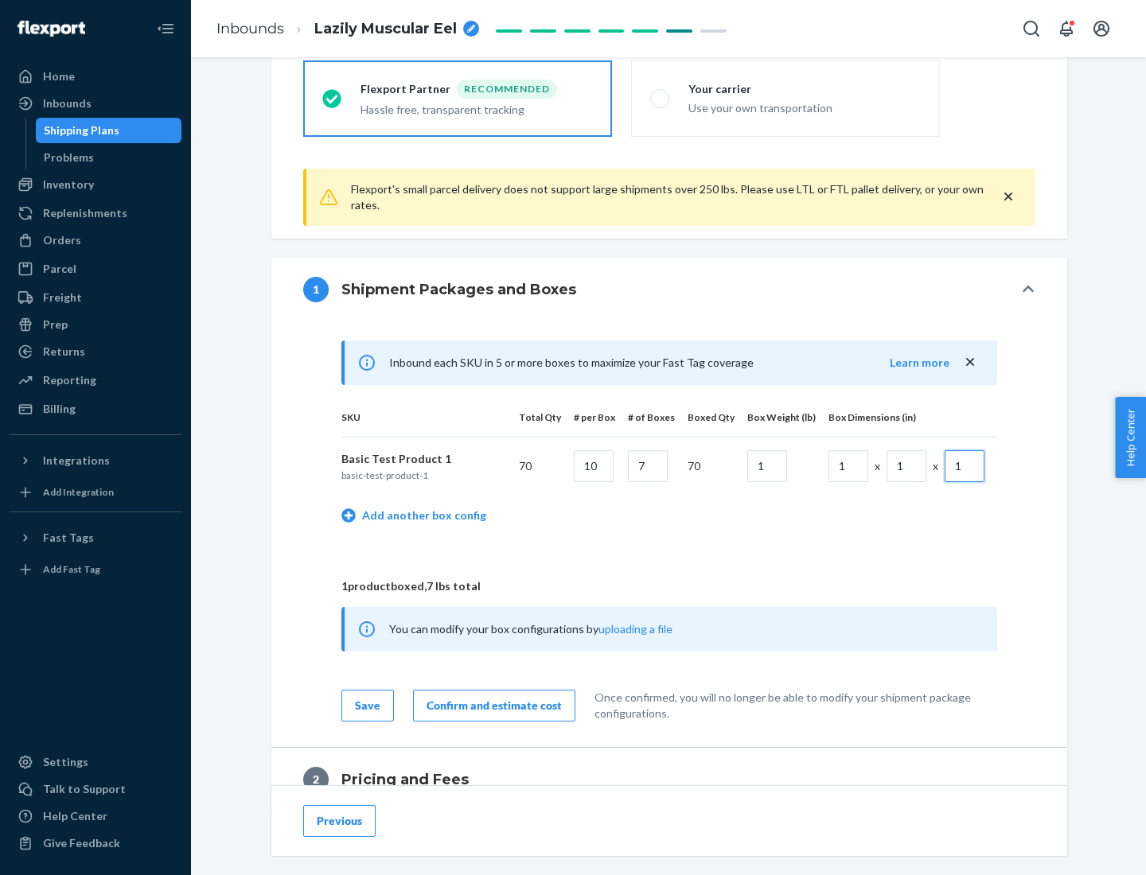
scroll to position [695, 0]
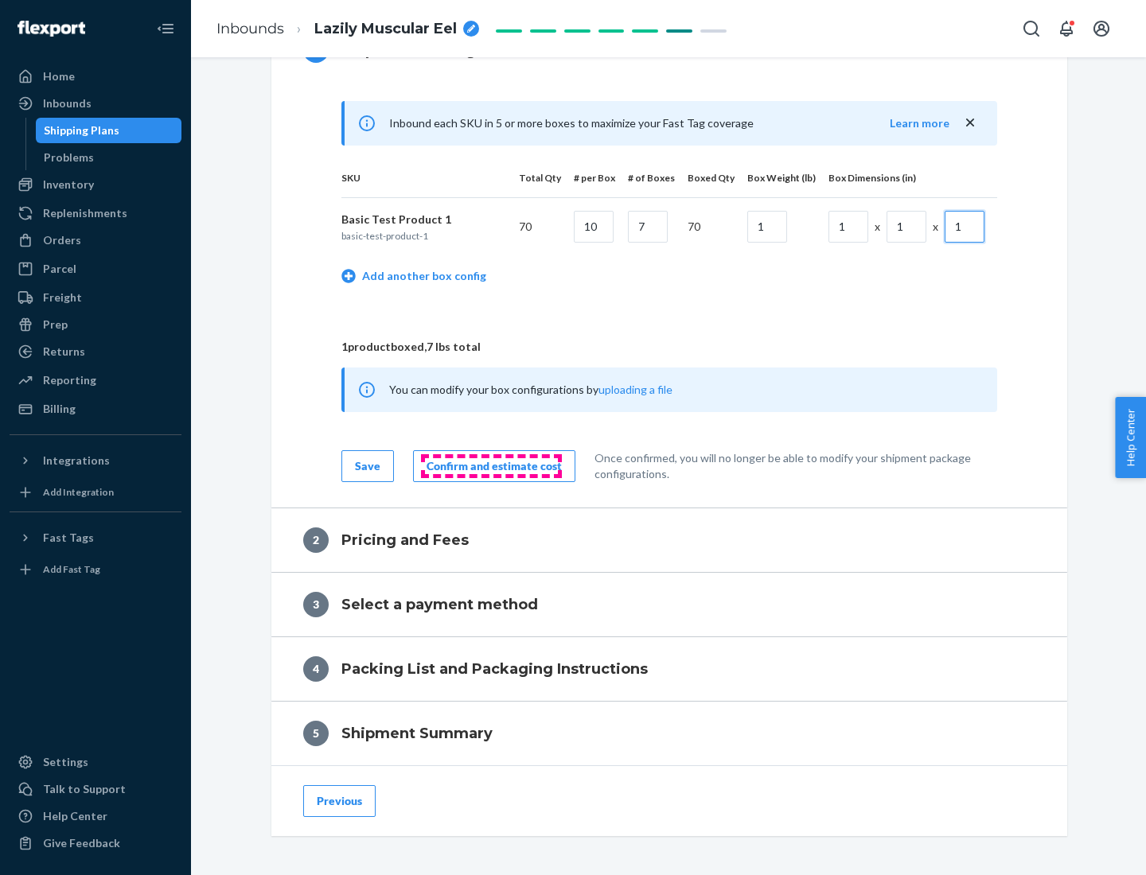
type input "1"
click at [491, 465] on div "Confirm and estimate cost" at bounding box center [493, 466] width 135 height 16
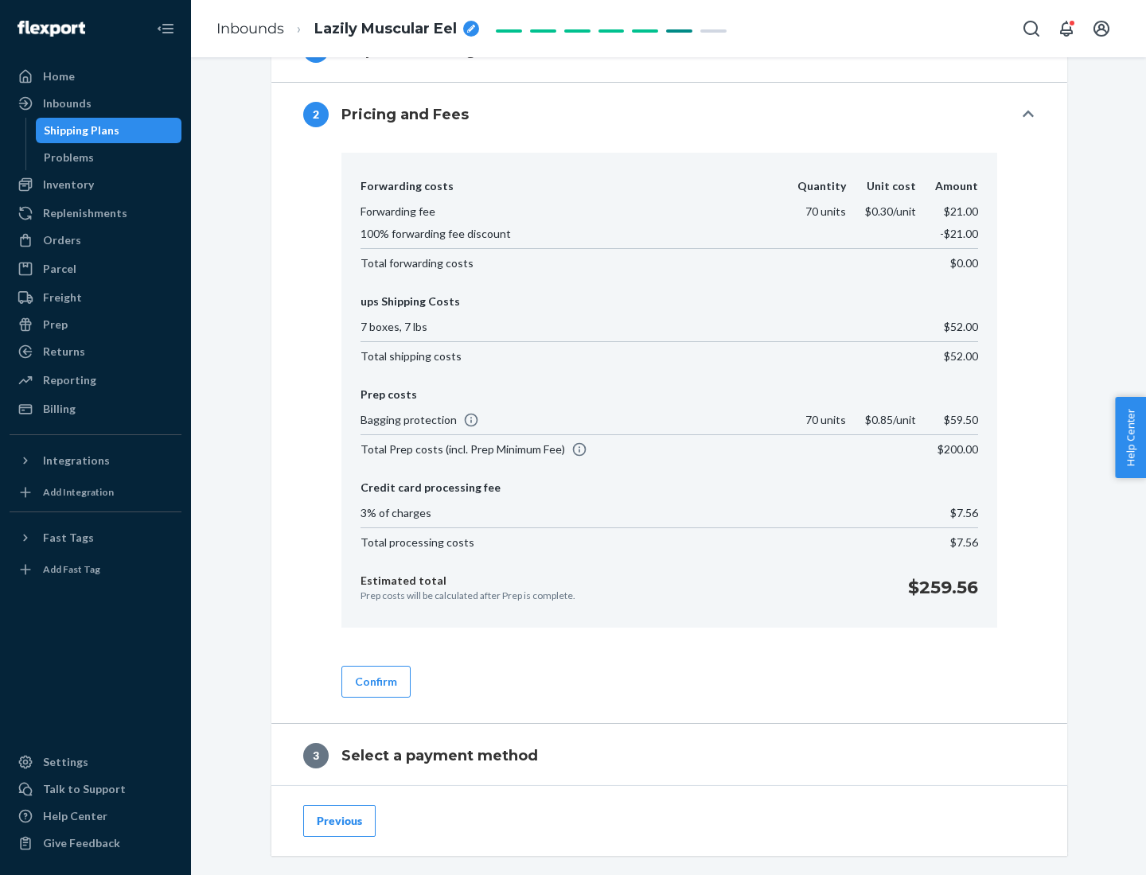
scroll to position [911, 0]
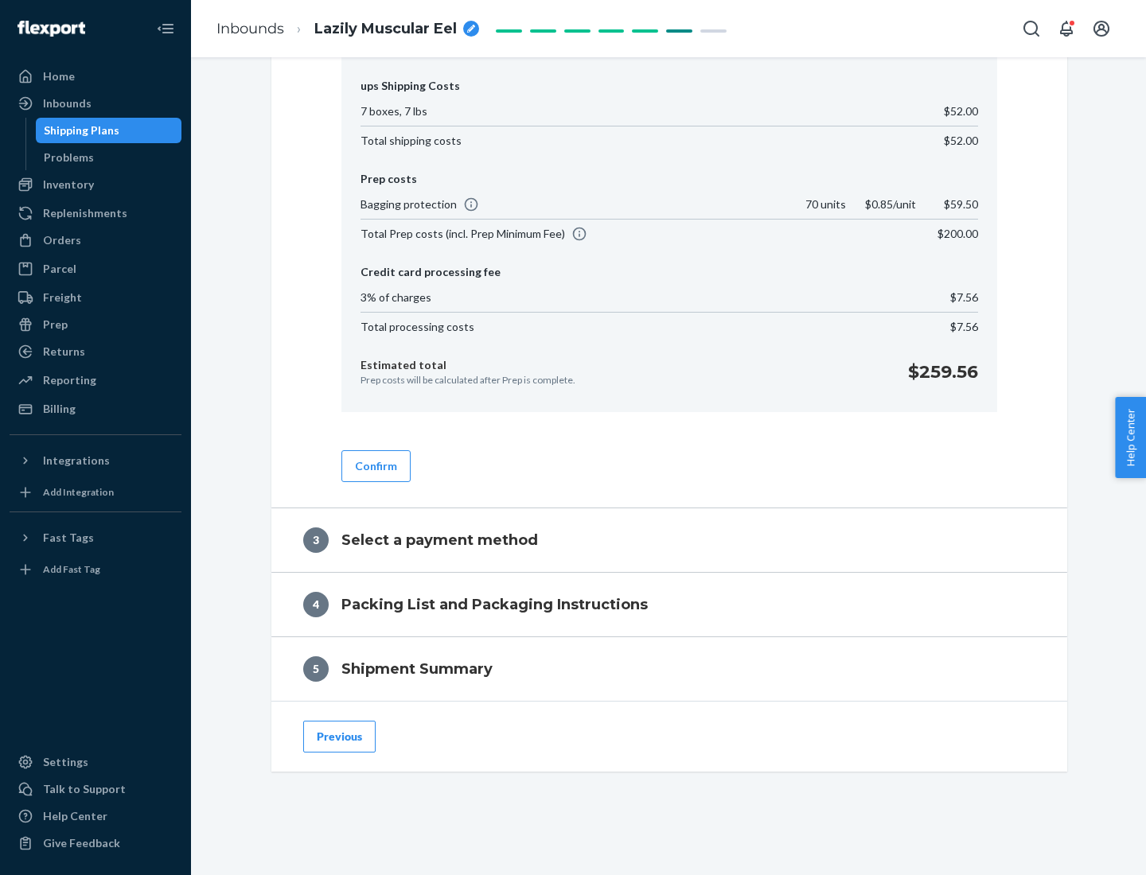
click at [375, 465] on button "Confirm" at bounding box center [375, 466] width 69 height 32
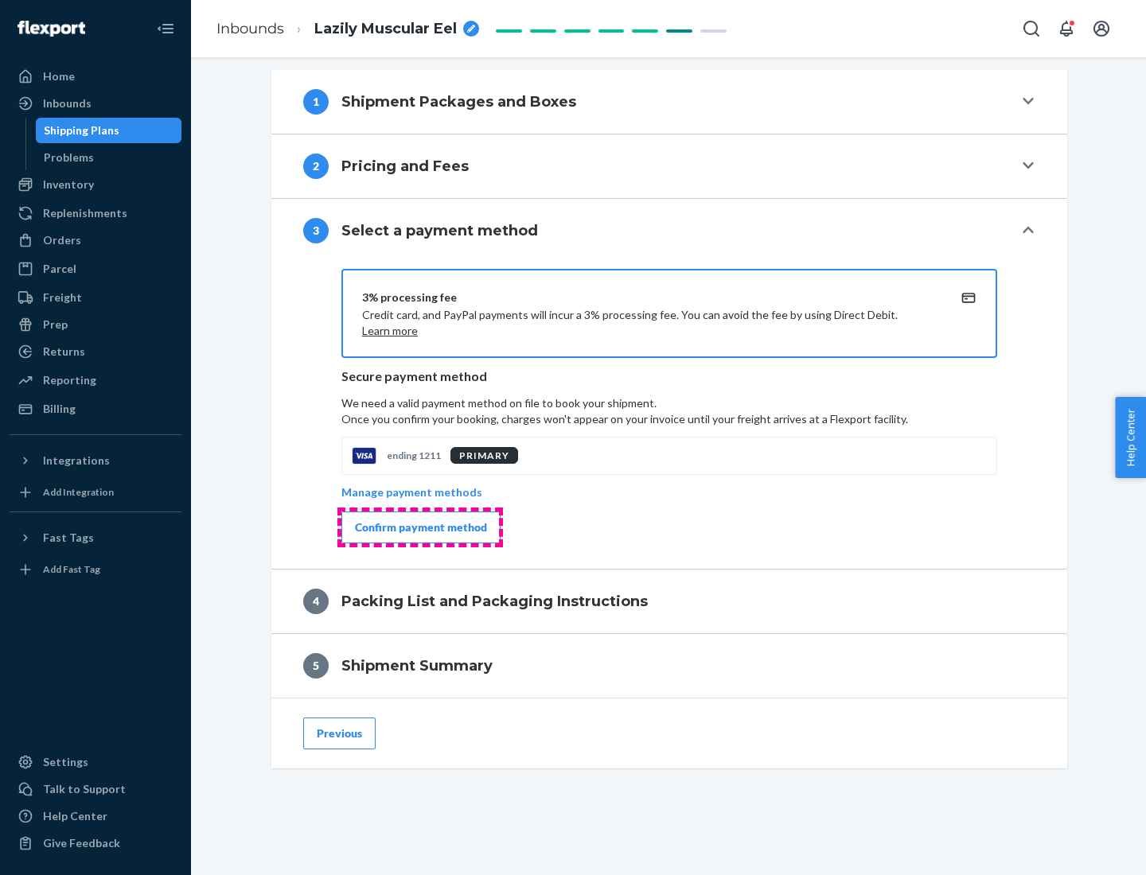
click at [419, 527] on div "Confirm payment method" at bounding box center [421, 528] width 132 height 16
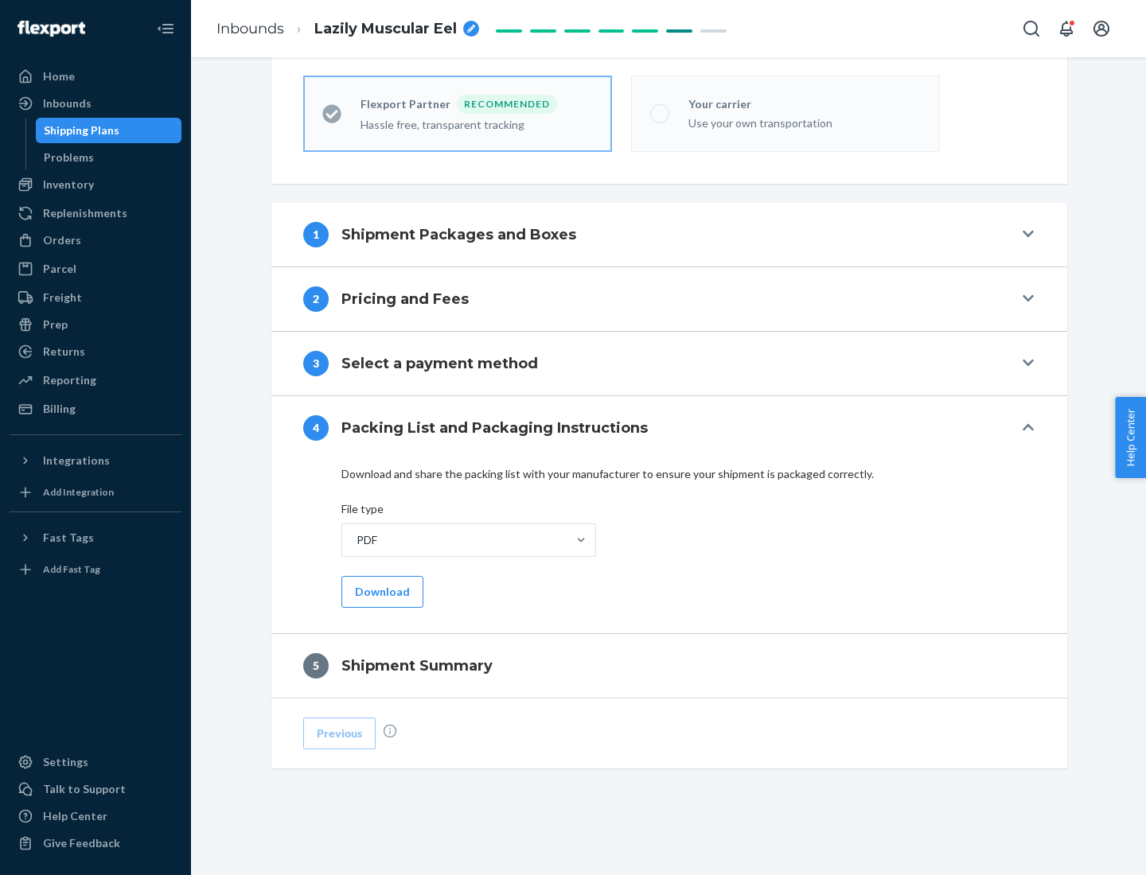
scroll to position [441, 0]
click at [380, 591] on button "Download" at bounding box center [382, 592] width 82 height 32
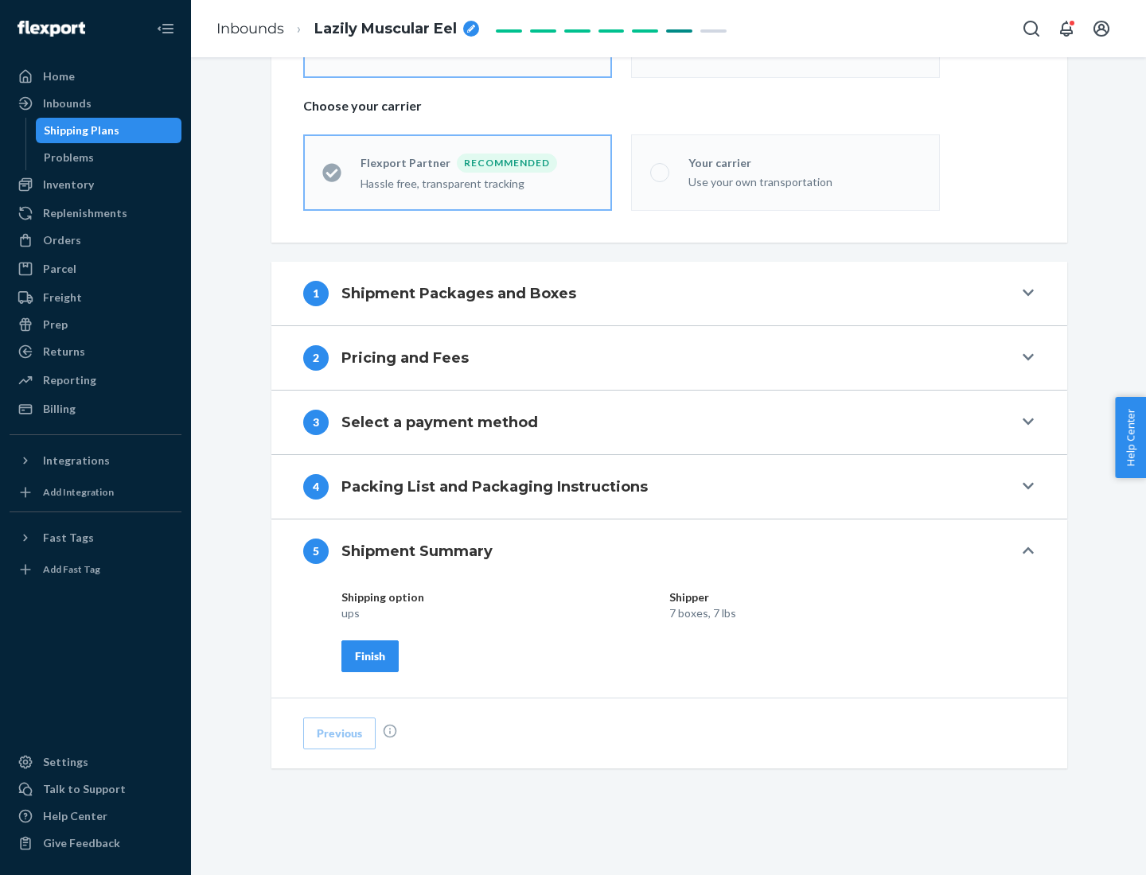
scroll to position [382, 0]
